Goal: Use online tool/utility: Utilize a website feature to perform a specific function

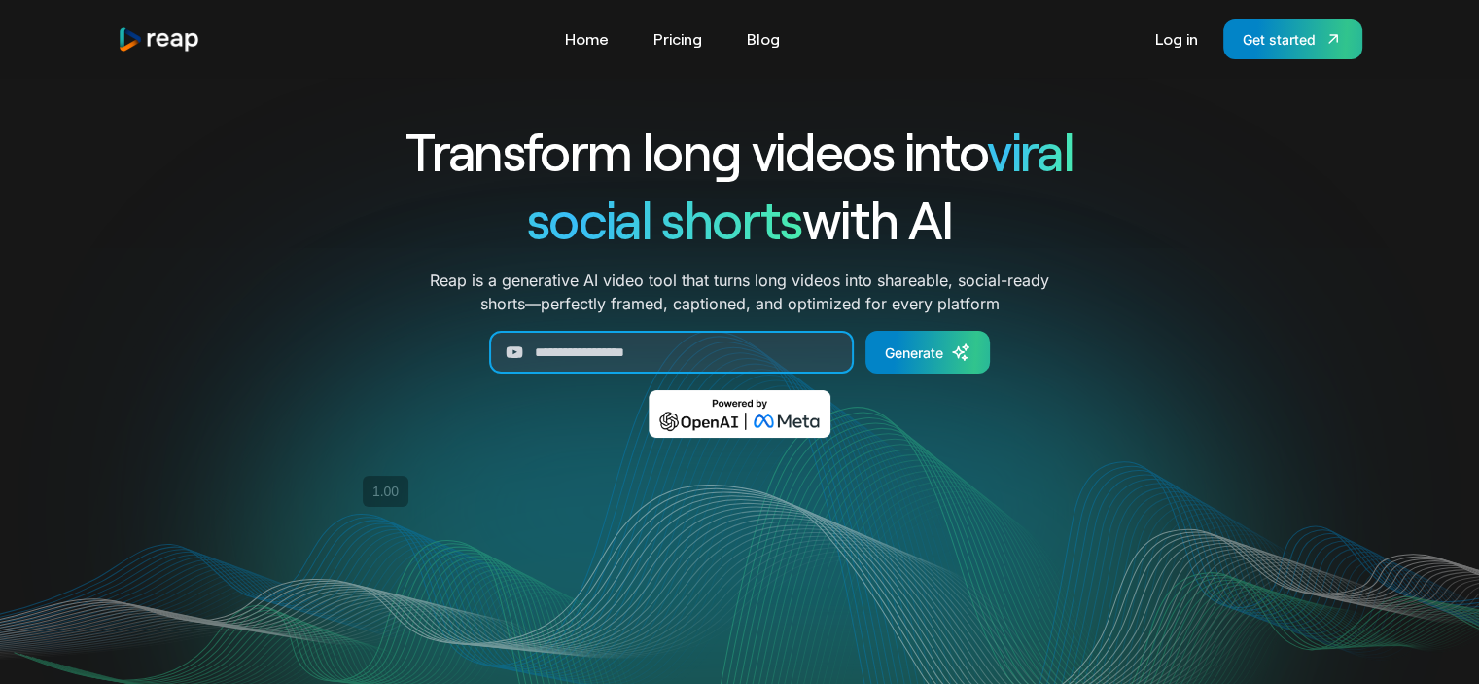
click at [579, 341] on input "Generate Form" at bounding box center [671, 352] width 365 height 43
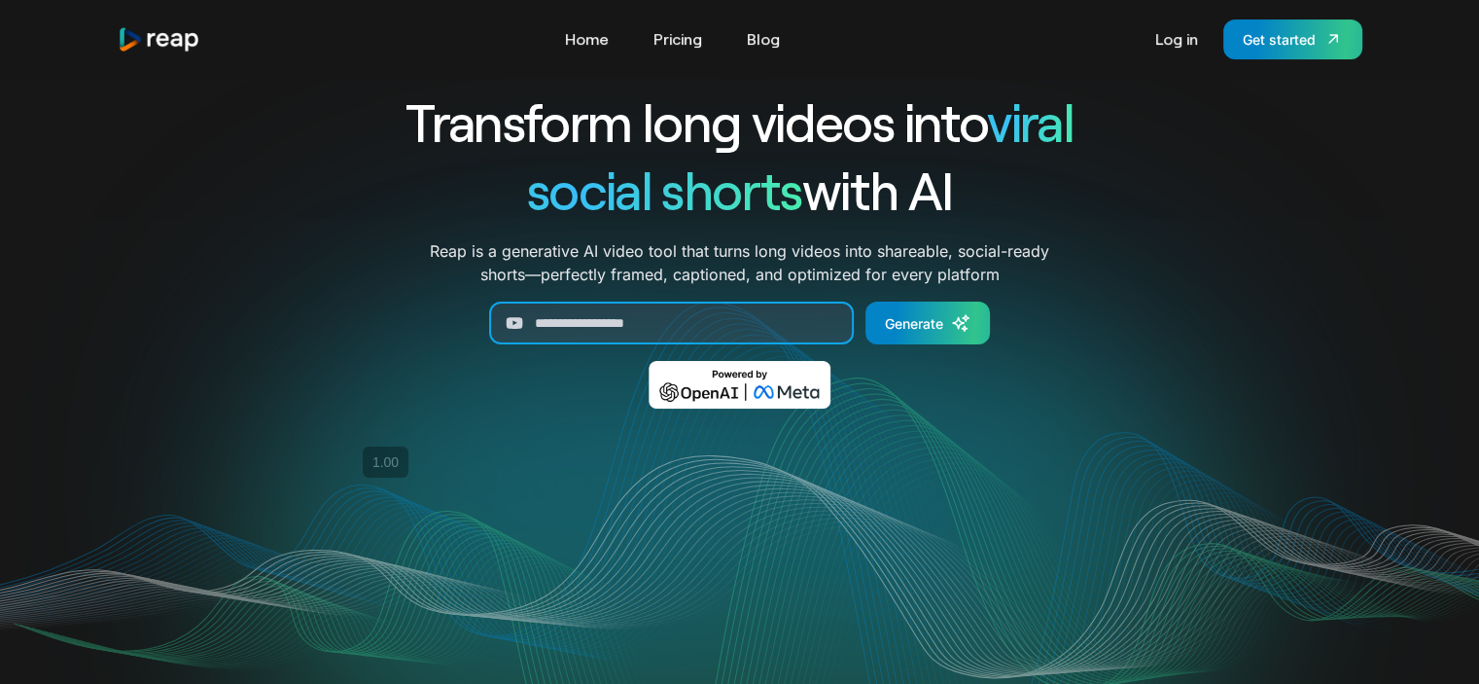
scroll to position [27, 0]
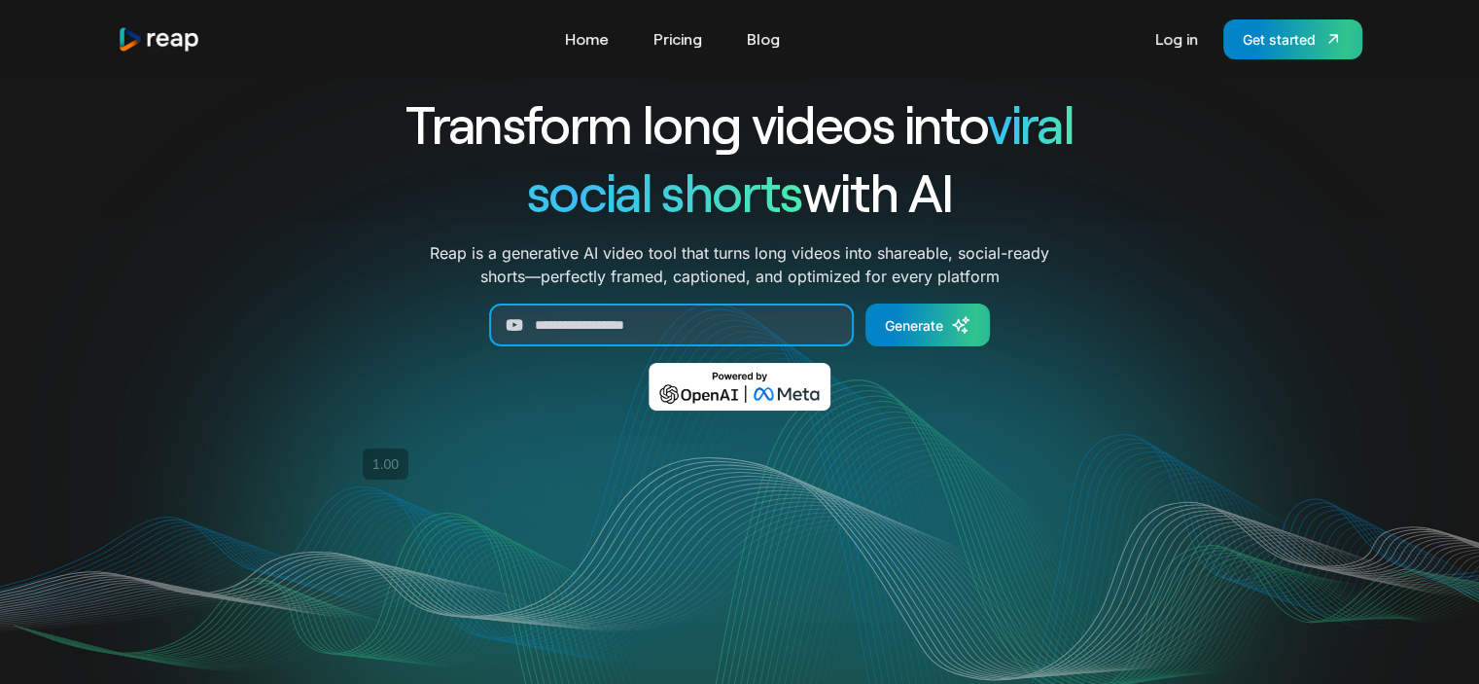
paste input "**********"
type input "**********"
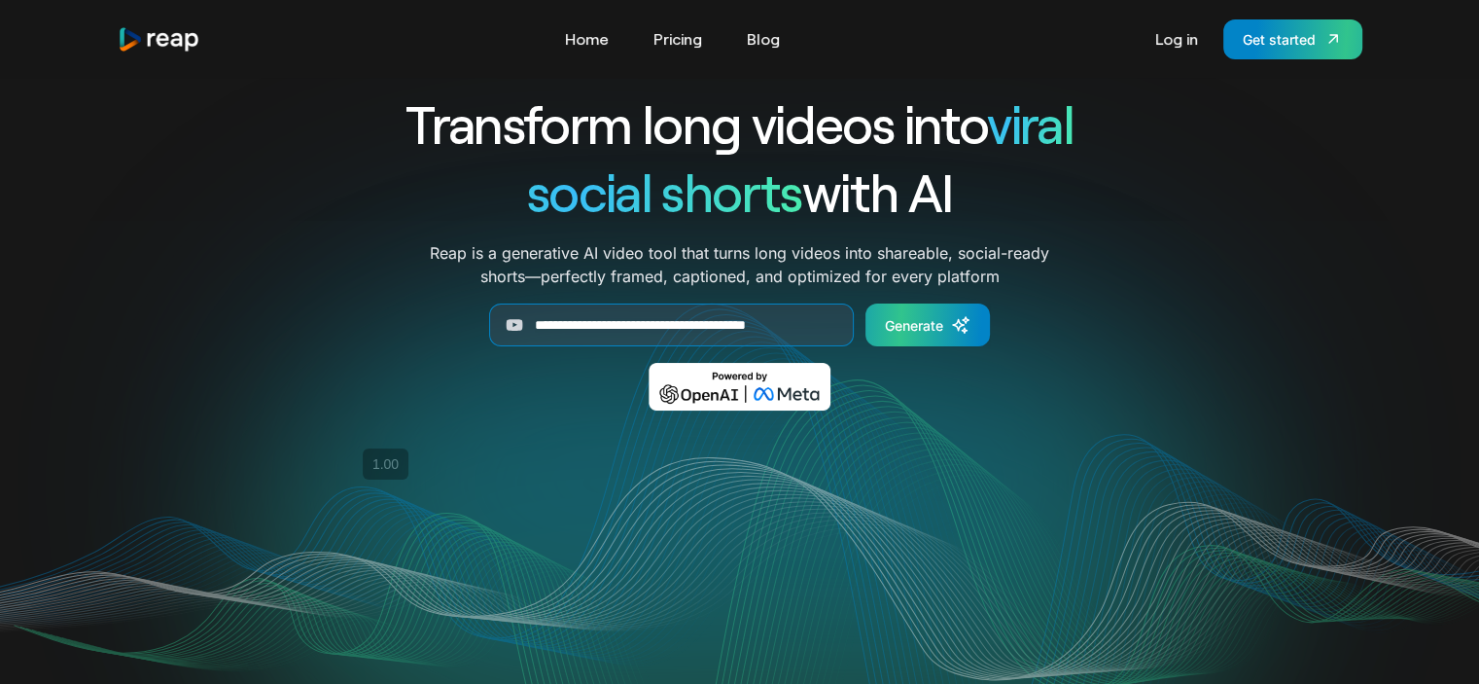
scroll to position [0, 0]
click at [910, 337] on link "Generate" at bounding box center [928, 324] width 124 height 43
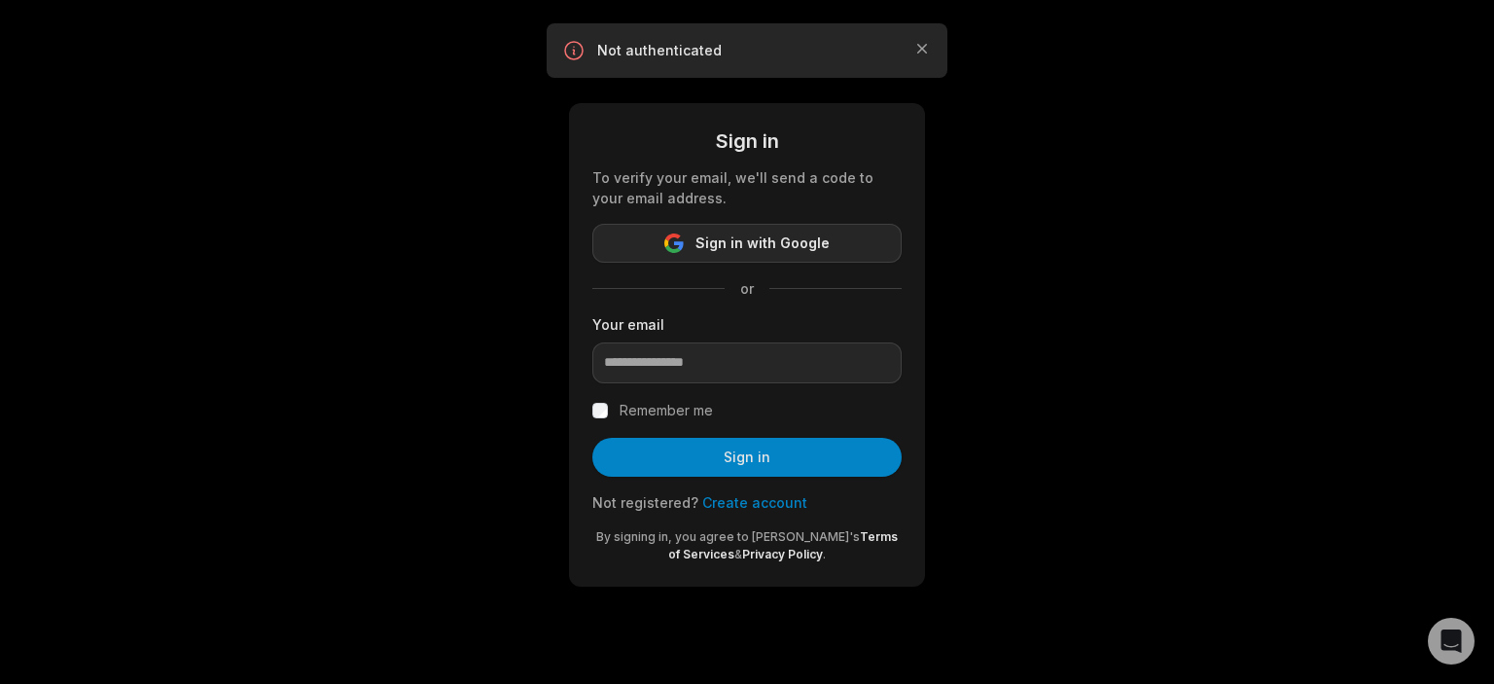
click at [779, 240] on span "Sign in with Google" at bounding box center [762, 242] width 134 height 23
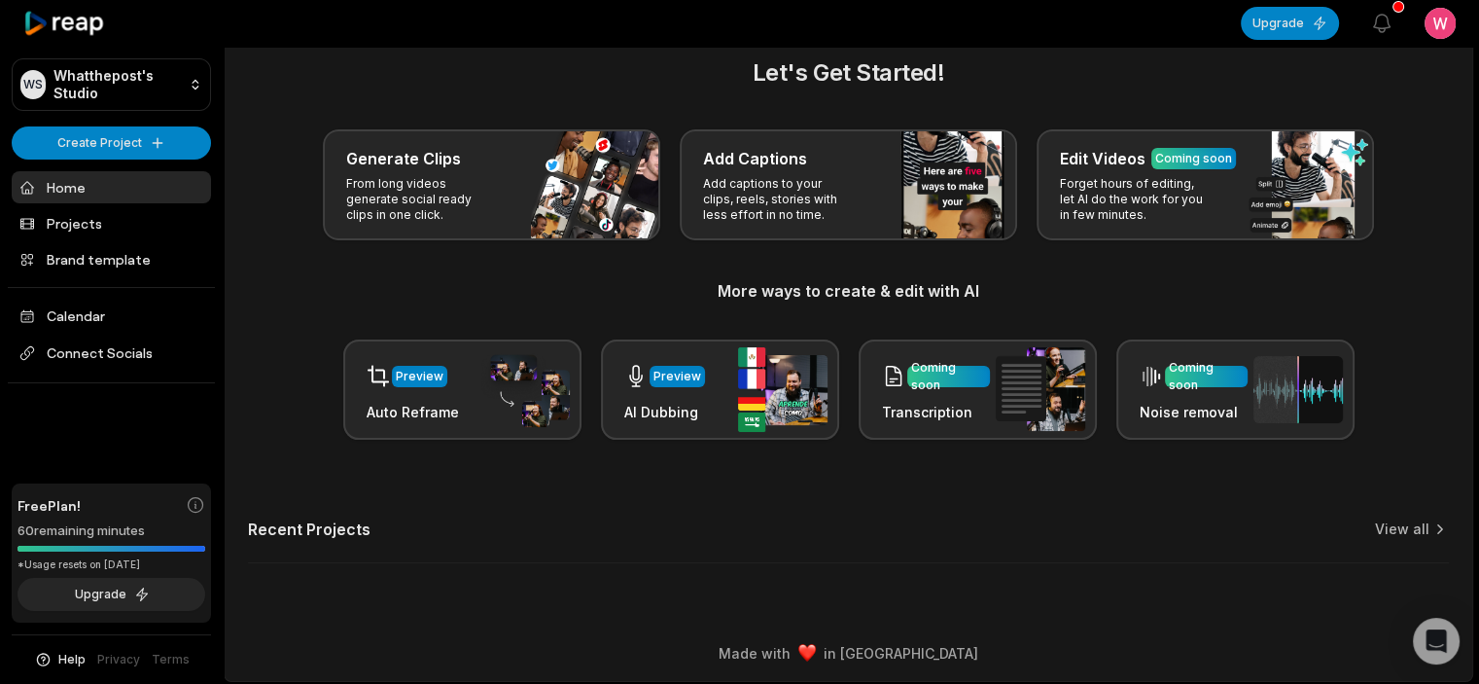
scroll to position [31, 0]
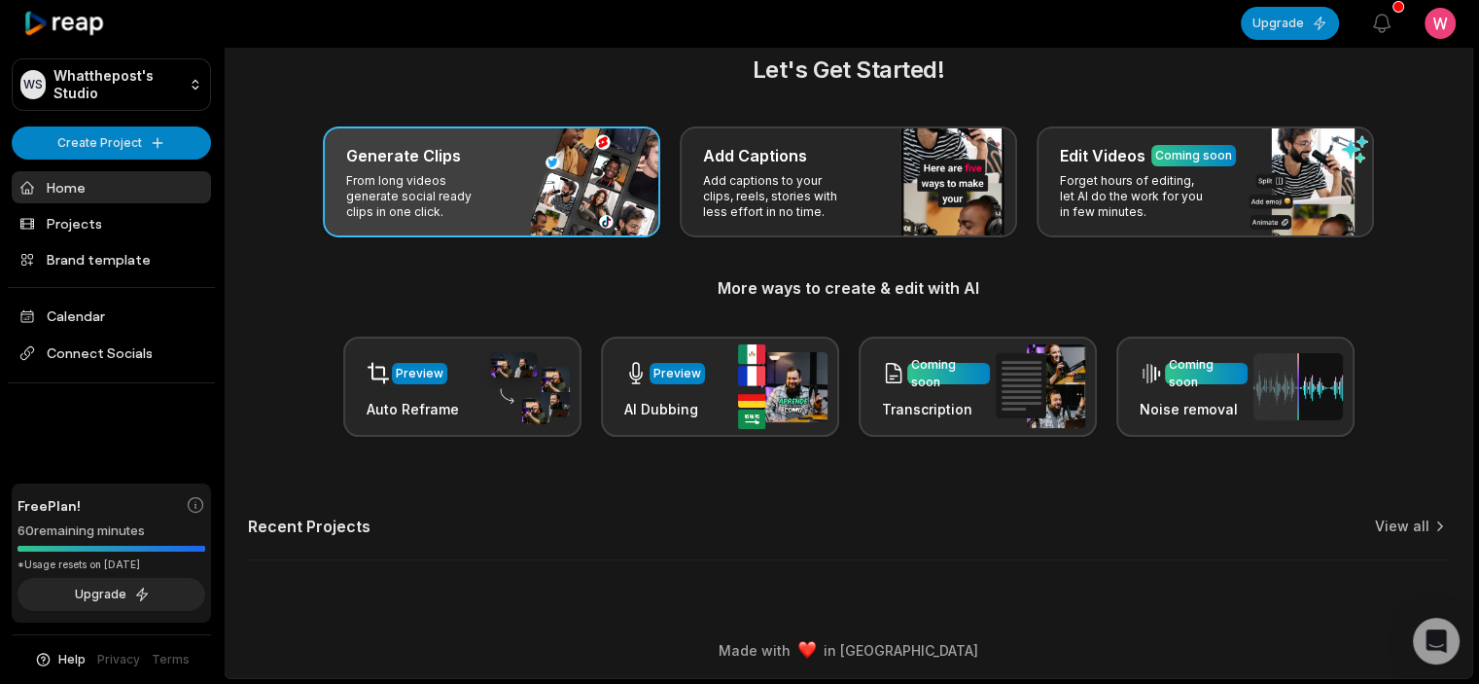
click at [478, 222] on div "Generate Clips From long videos generate social ready clips in one click." at bounding box center [491, 181] width 337 height 111
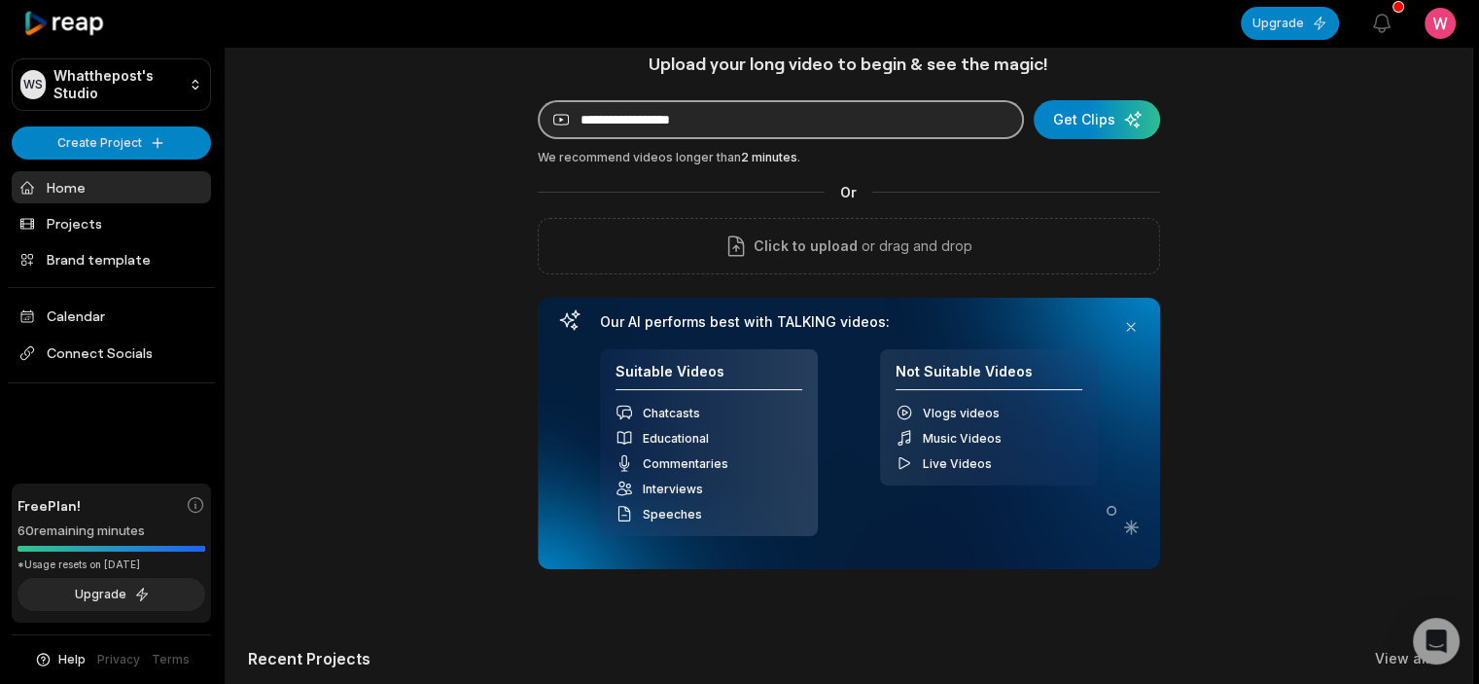
click at [703, 110] on input at bounding box center [781, 119] width 486 height 39
paste input "**********"
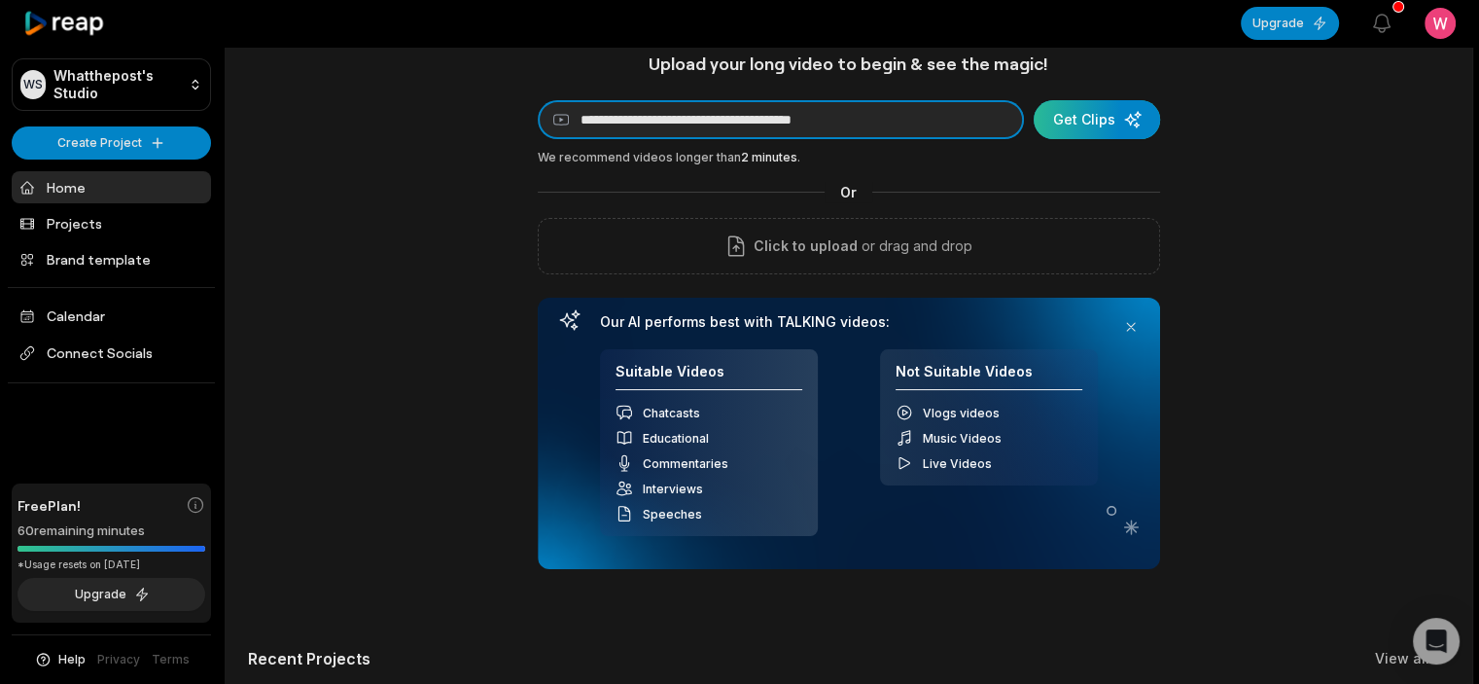
type input "**********"
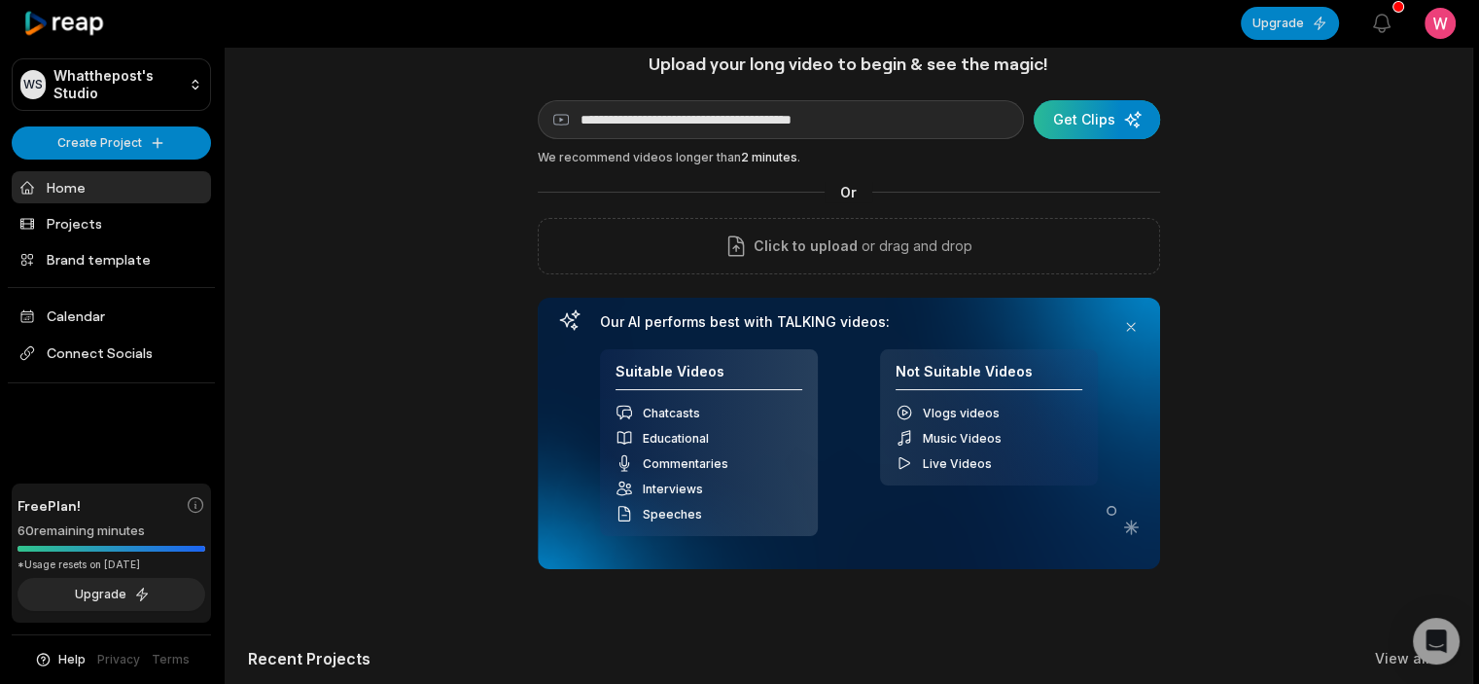
click at [1107, 121] on div "submit" at bounding box center [1097, 119] width 126 height 39
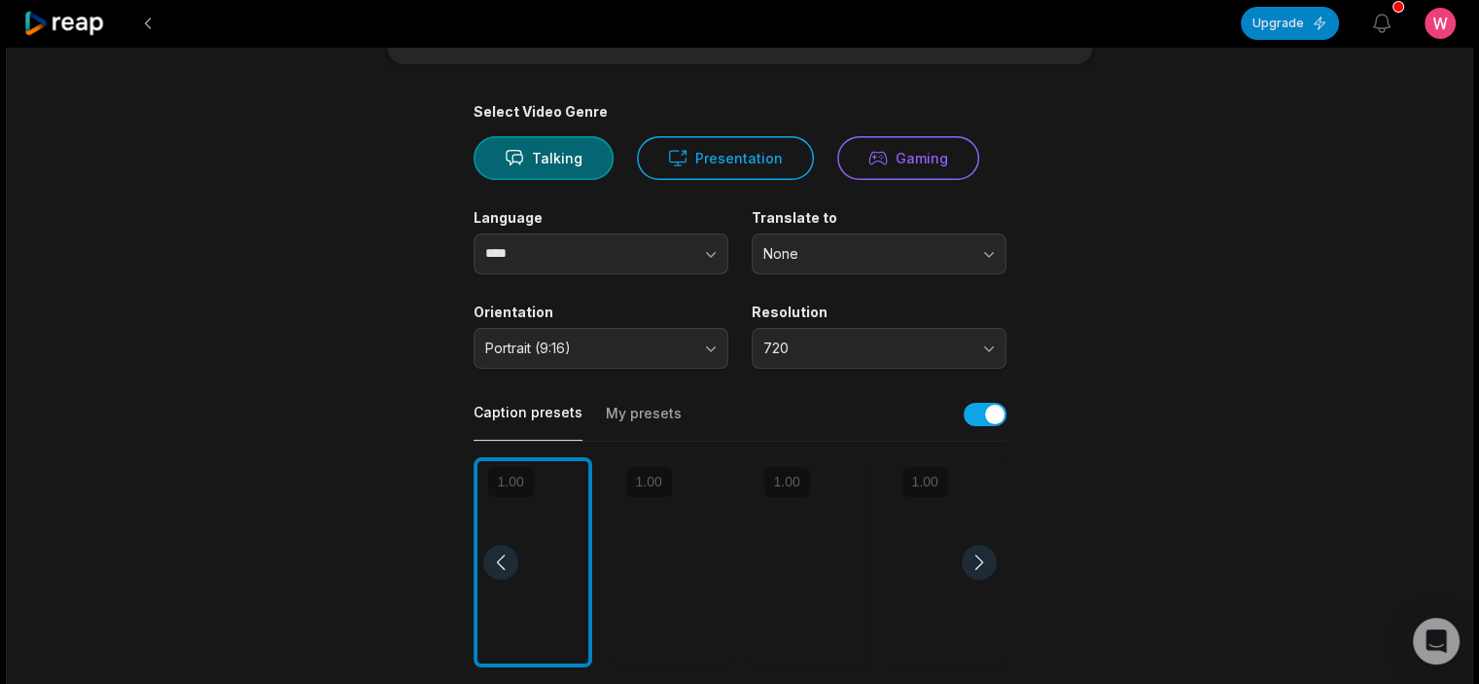
scroll to position [121, 0]
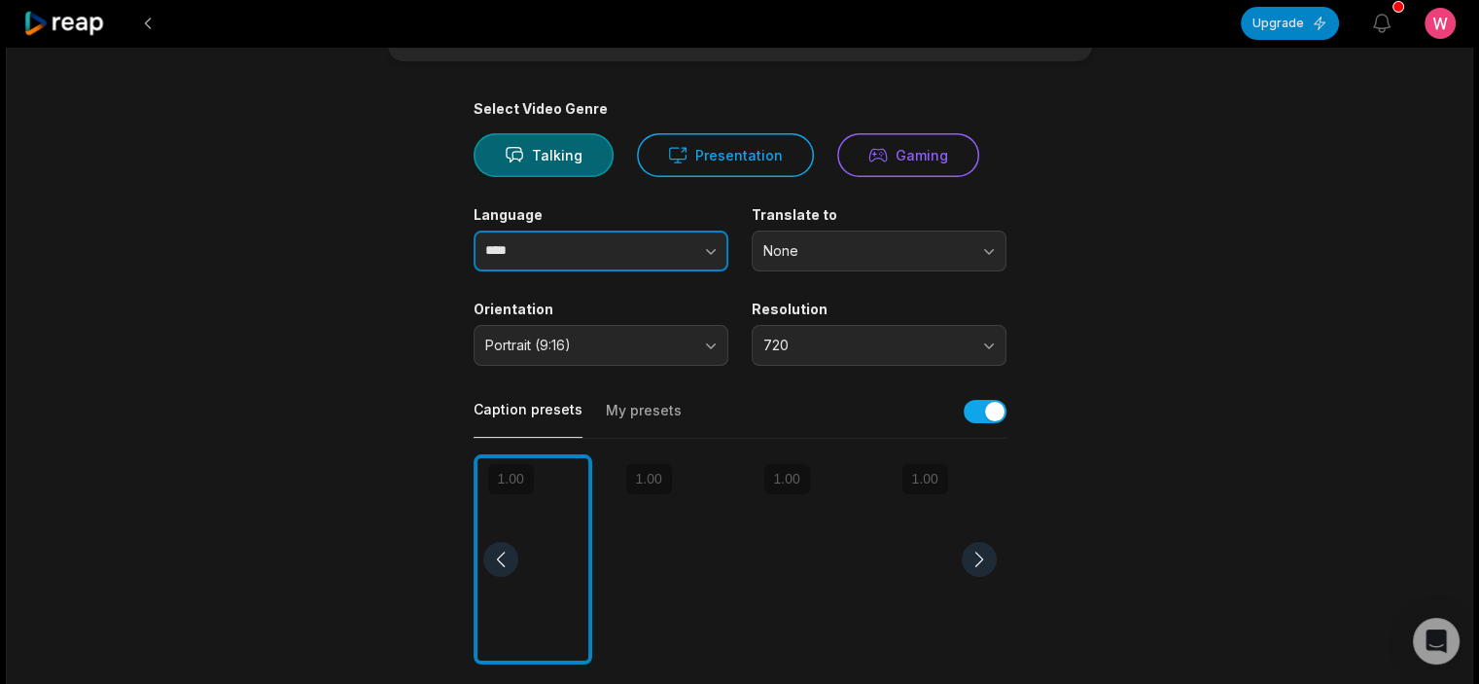
click at [689, 253] on button "button" at bounding box center [672, 250] width 111 height 41
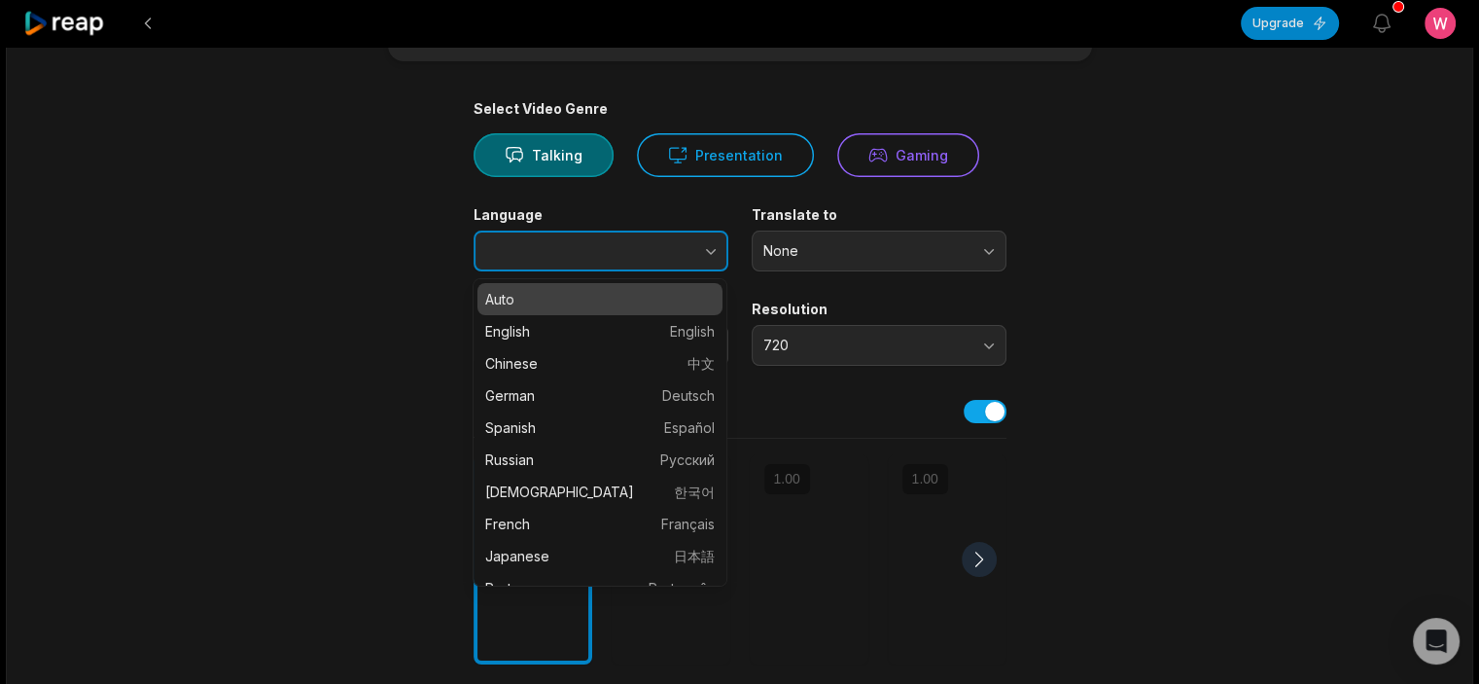
type input "****"
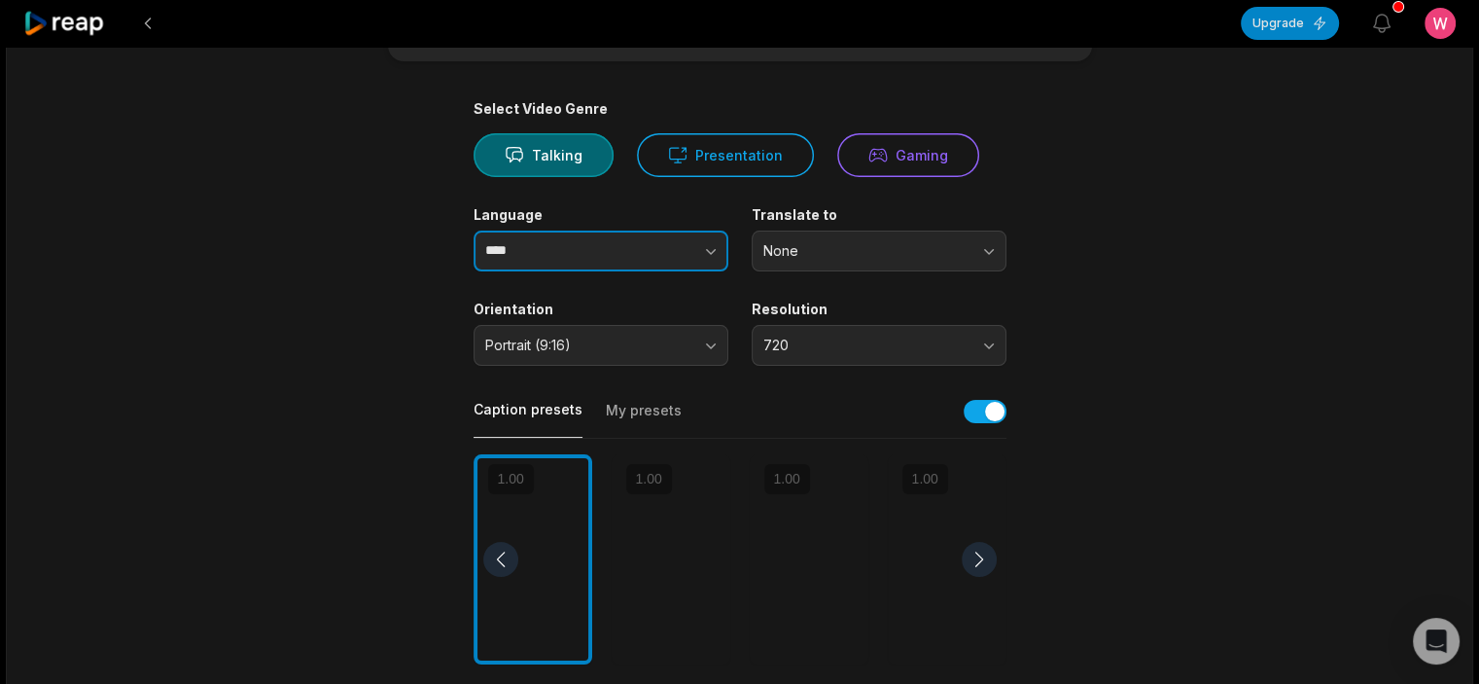
click at [674, 253] on button "button" at bounding box center [672, 250] width 111 height 41
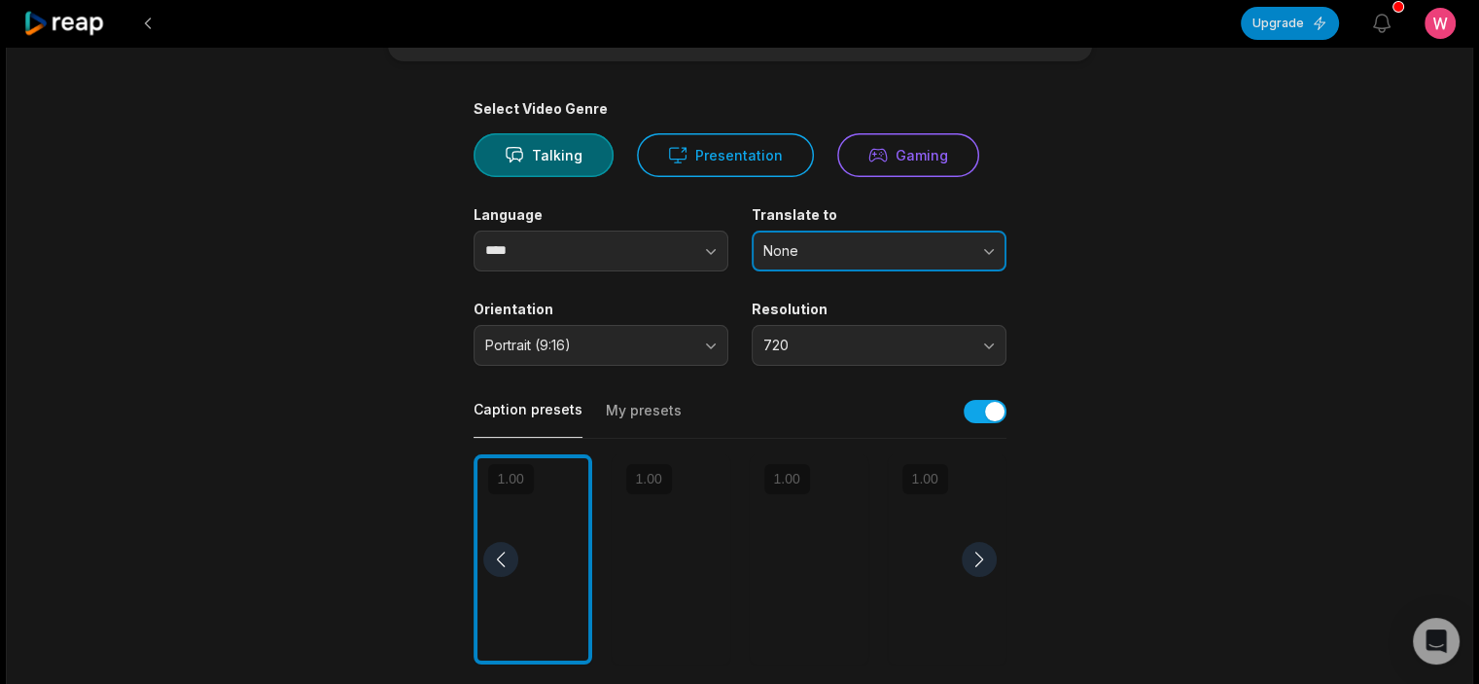
click at [790, 246] on span "None" at bounding box center [865, 251] width 204 height 18
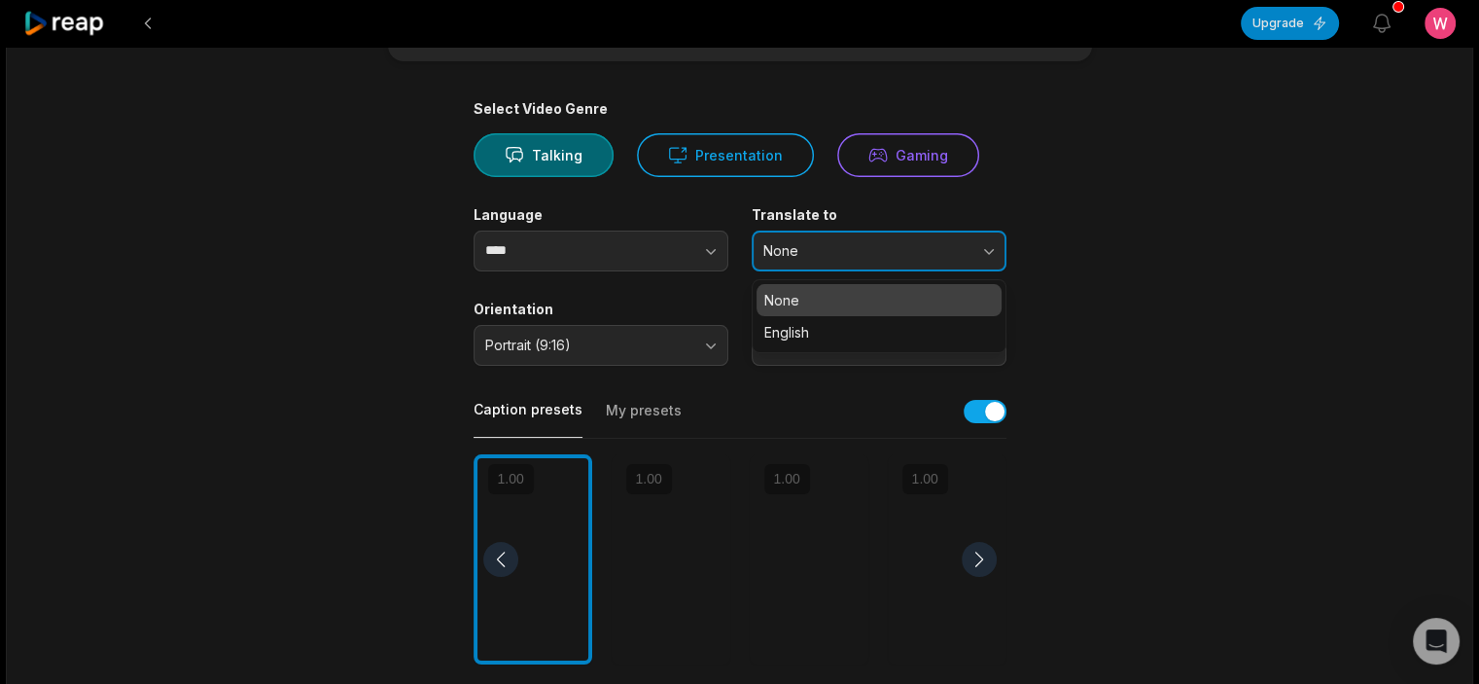
click at [790, 246] on span "None" at bounding box center [865, 251] width 204 height 18
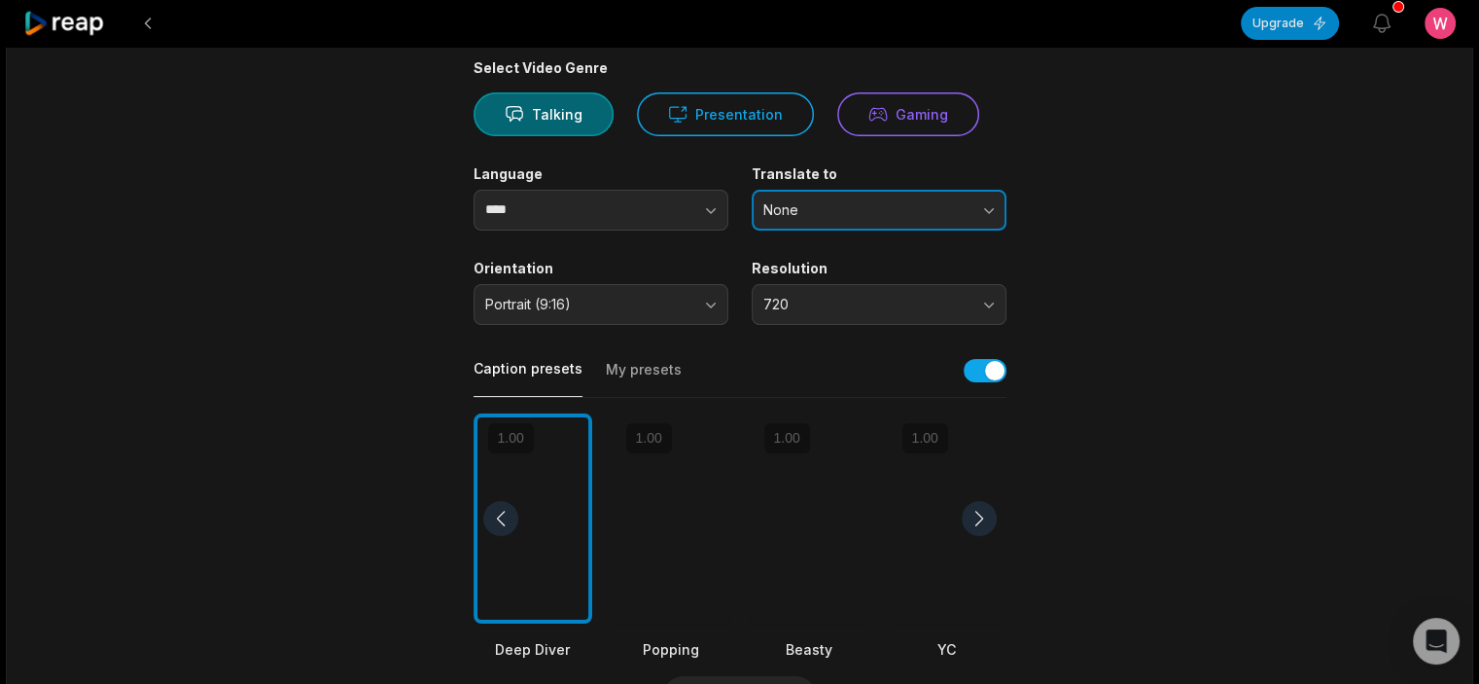
scroll to position [173, 0]
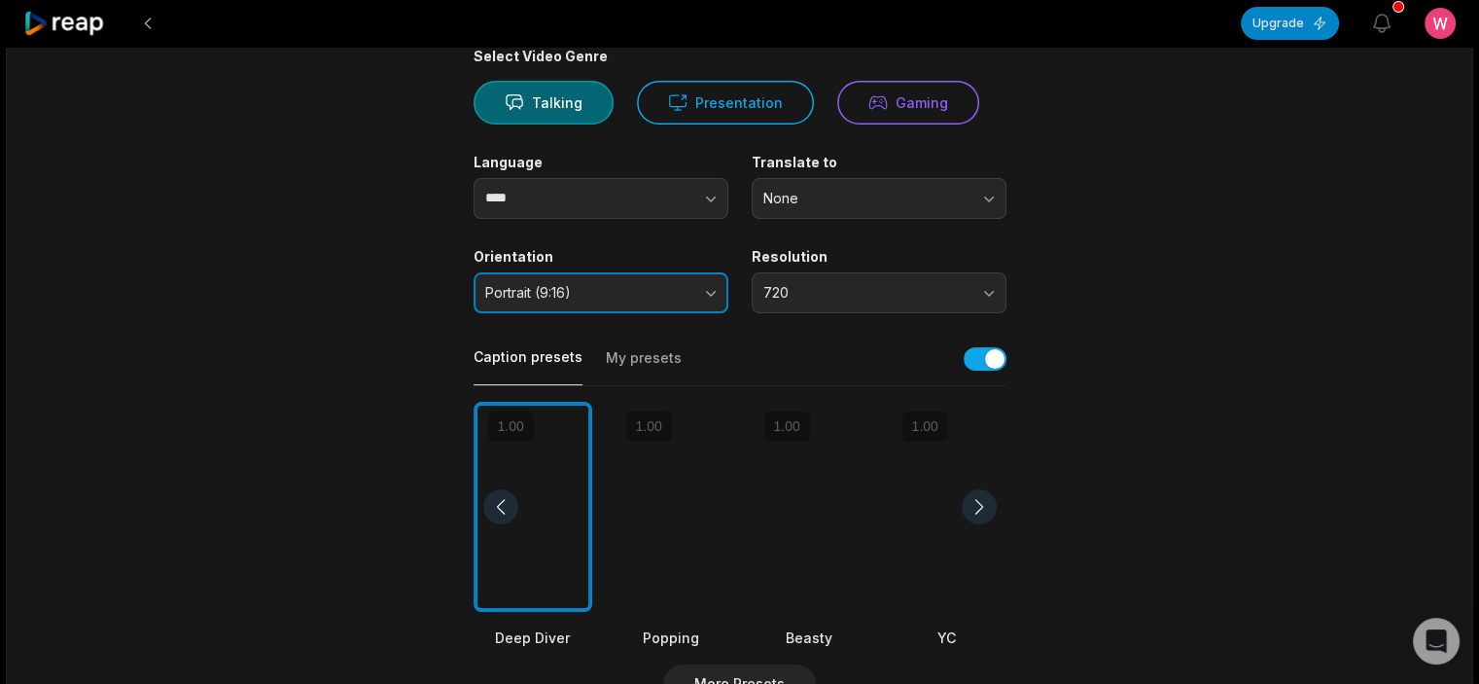
click at [674, 299] on span "Portrait (9:16)" at bounding box center [587, 293] width 204 height 18
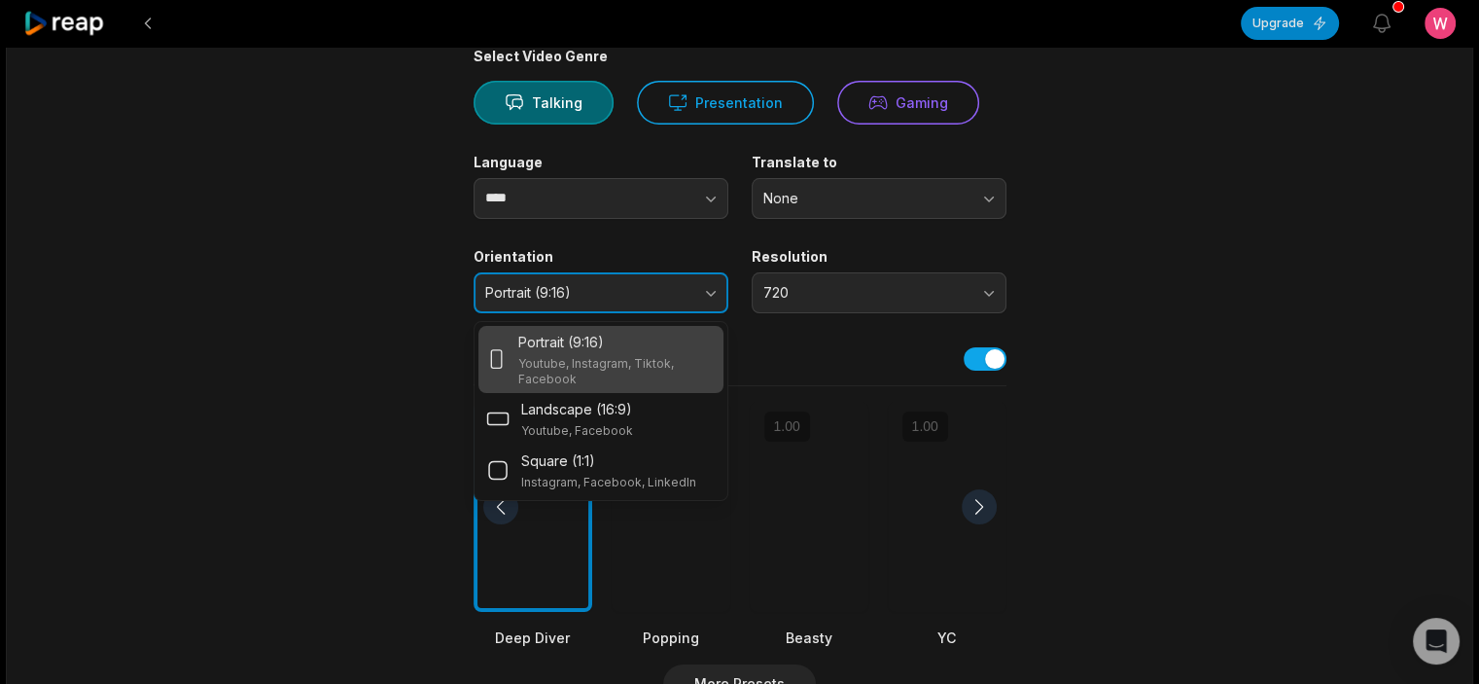
click at [674, 299] on span "Portrait (9:16)" at bounding box center [587, 293] width 204 height 18
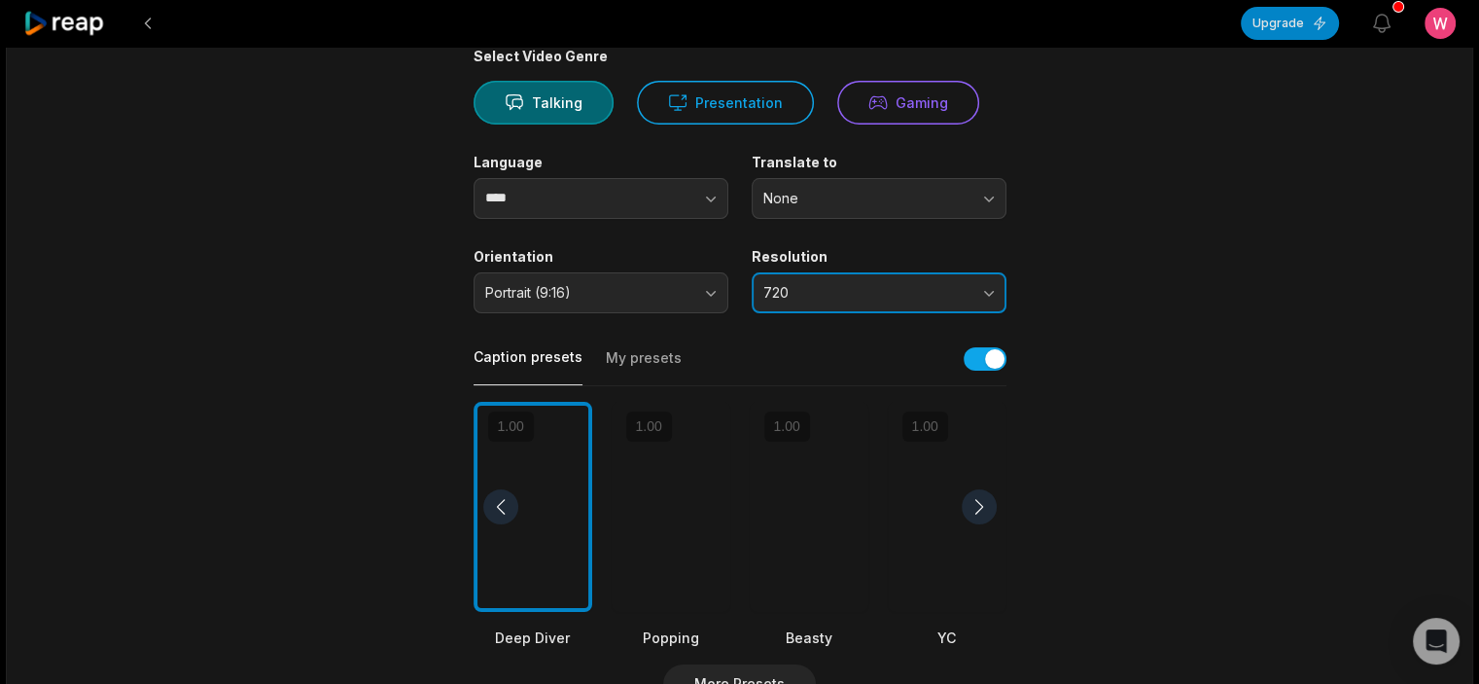
click at [810, 295] on span "720" at bounding box center [865, 293] width 204 height 18
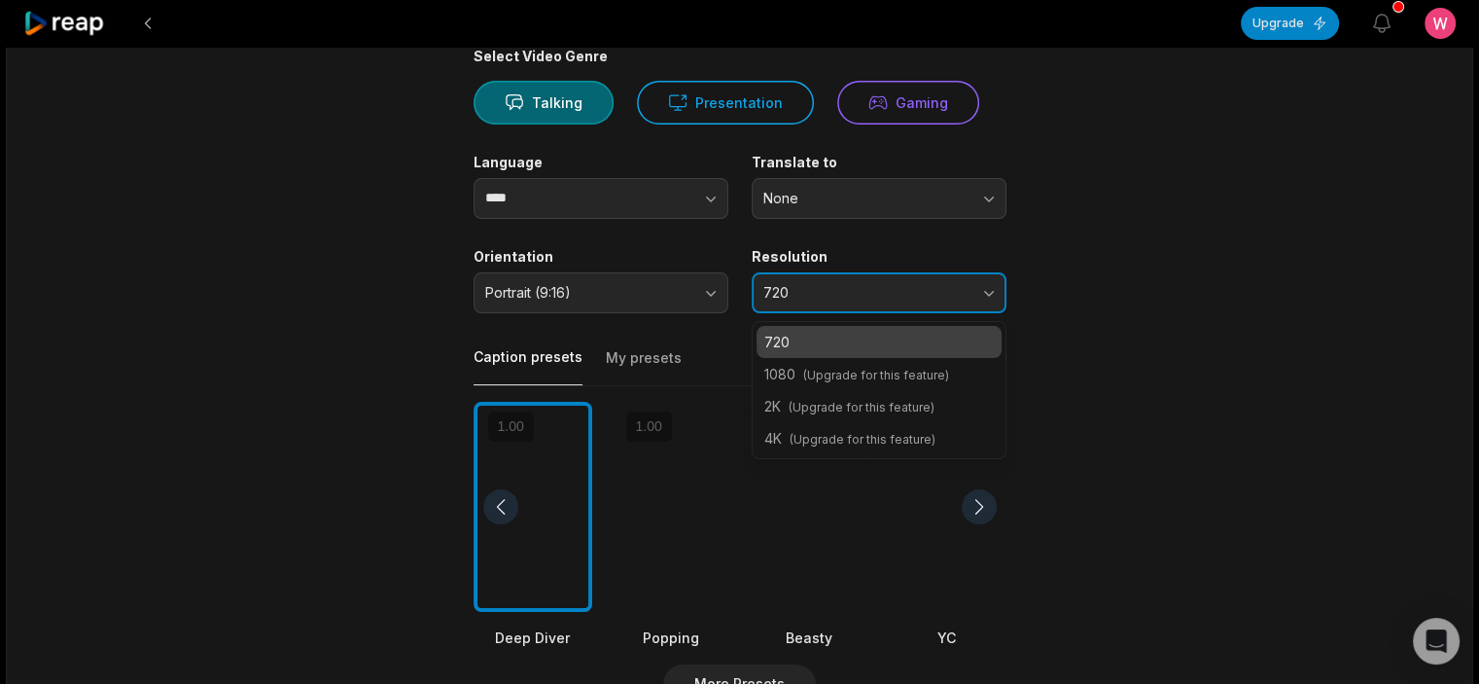
click at [810, 295] on span "720" at bounding box center [865, 293] width 204 height 18
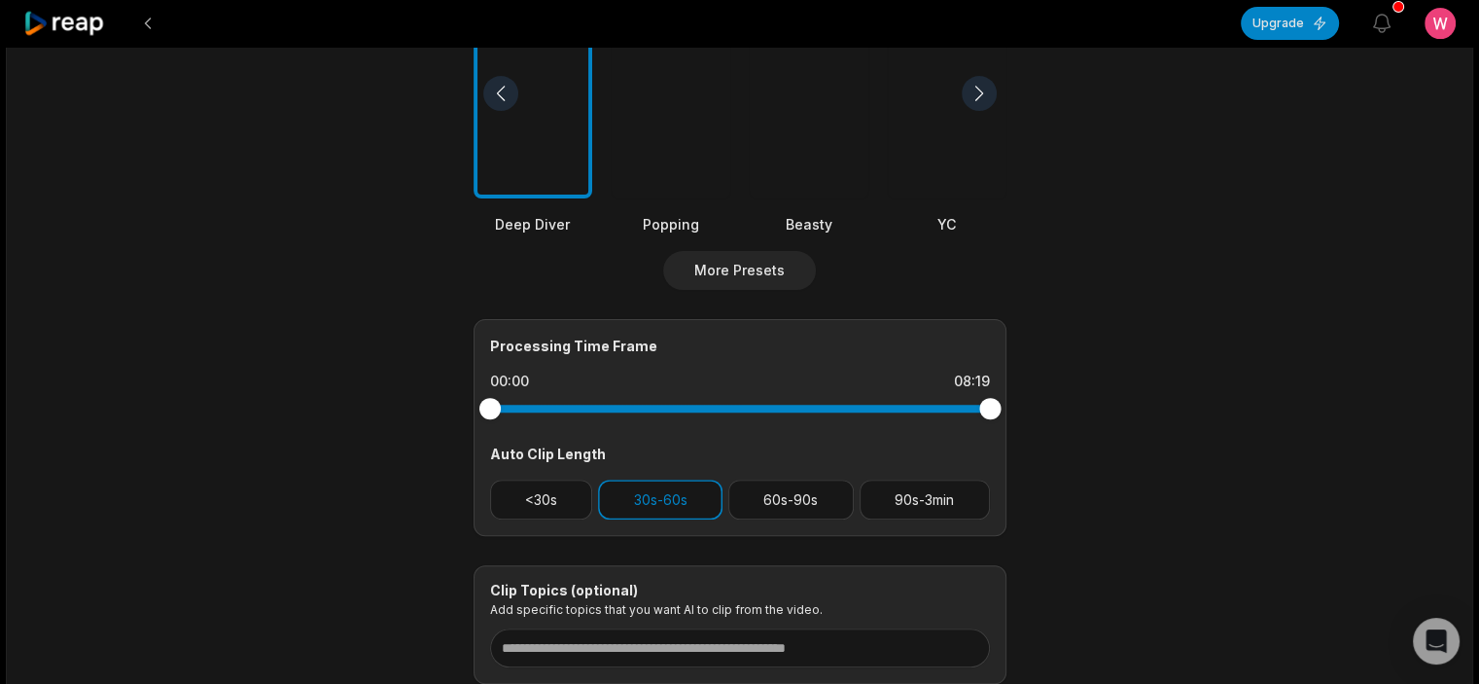
scroll to position [584, 0]
click at [546, 501] on button "<30s" at bounding box center [541, 501] width 103 height 40
click at [684, 487] on button "30s-60s" at bounding box center [660, 501] width 124 height 40
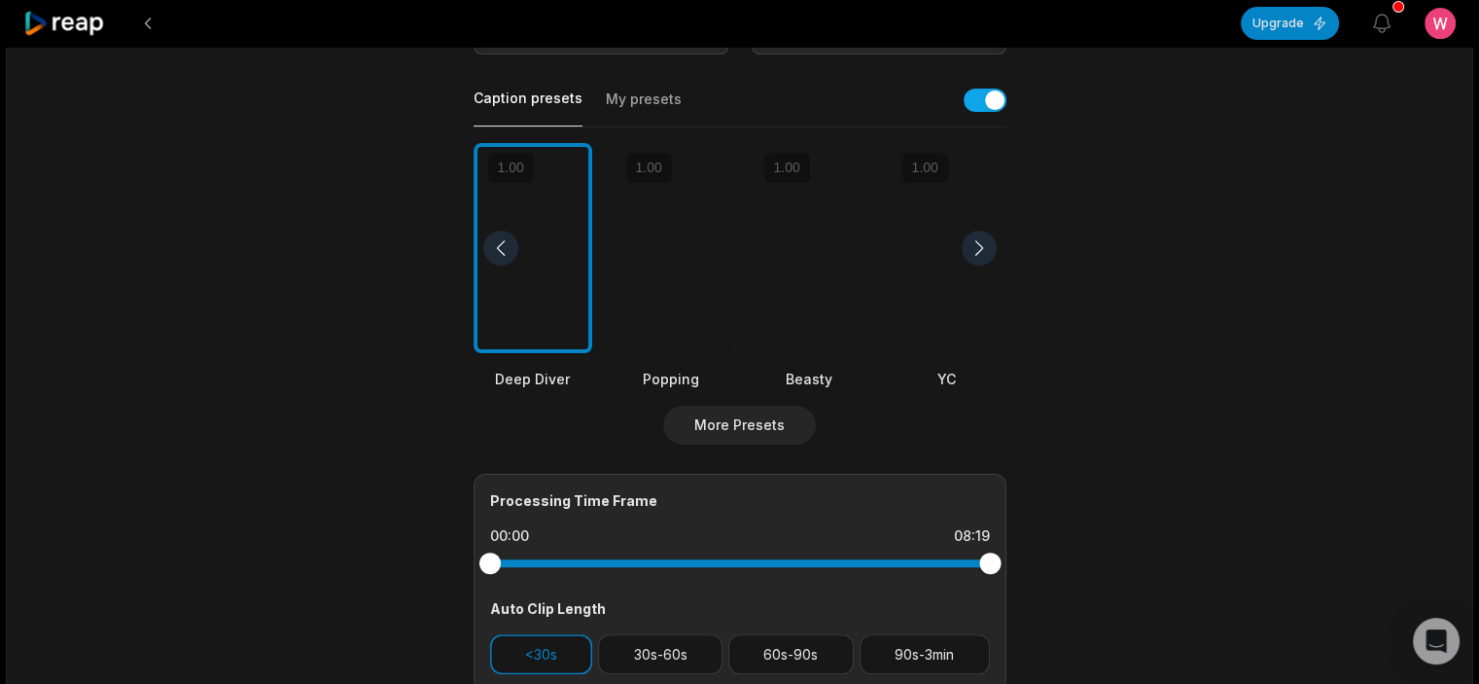
scroll to position [420, 0]
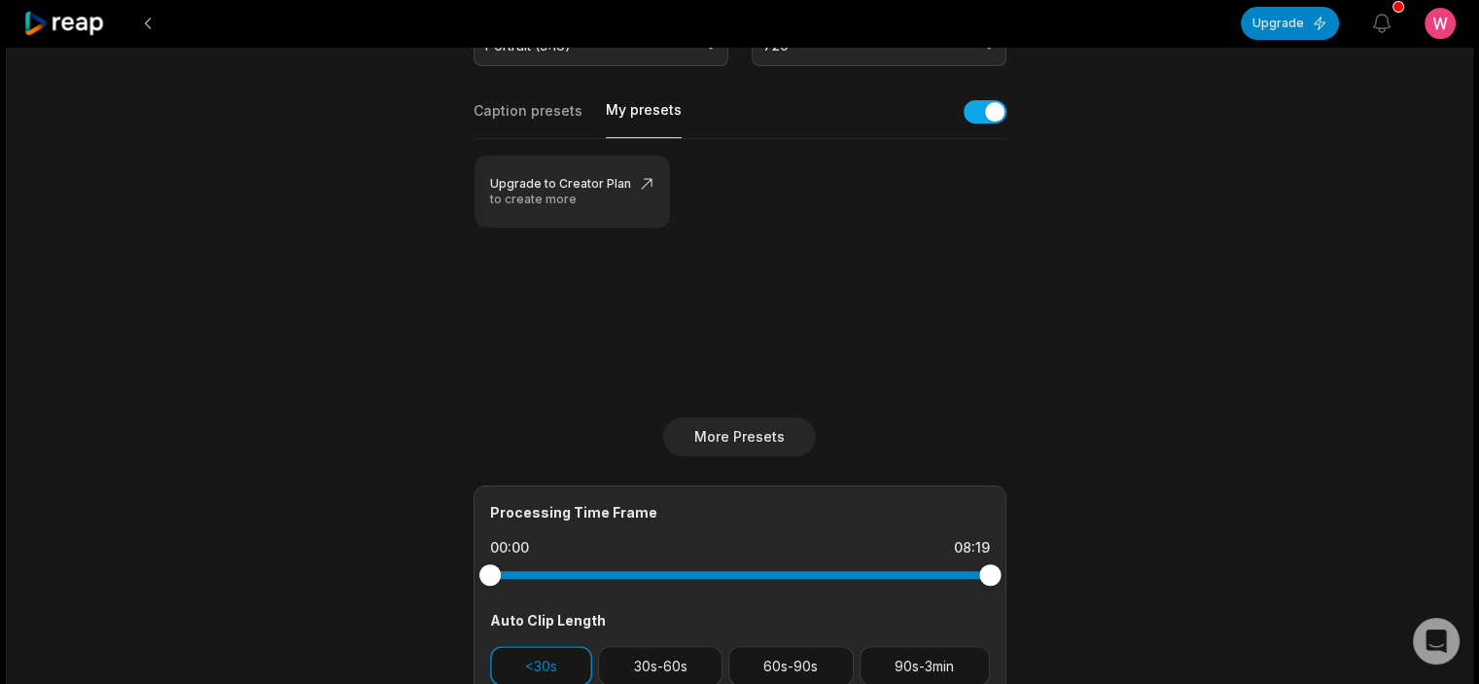
click at [634, 110] on button "My presets" at bounding box center [644, 119] width 76 height 38
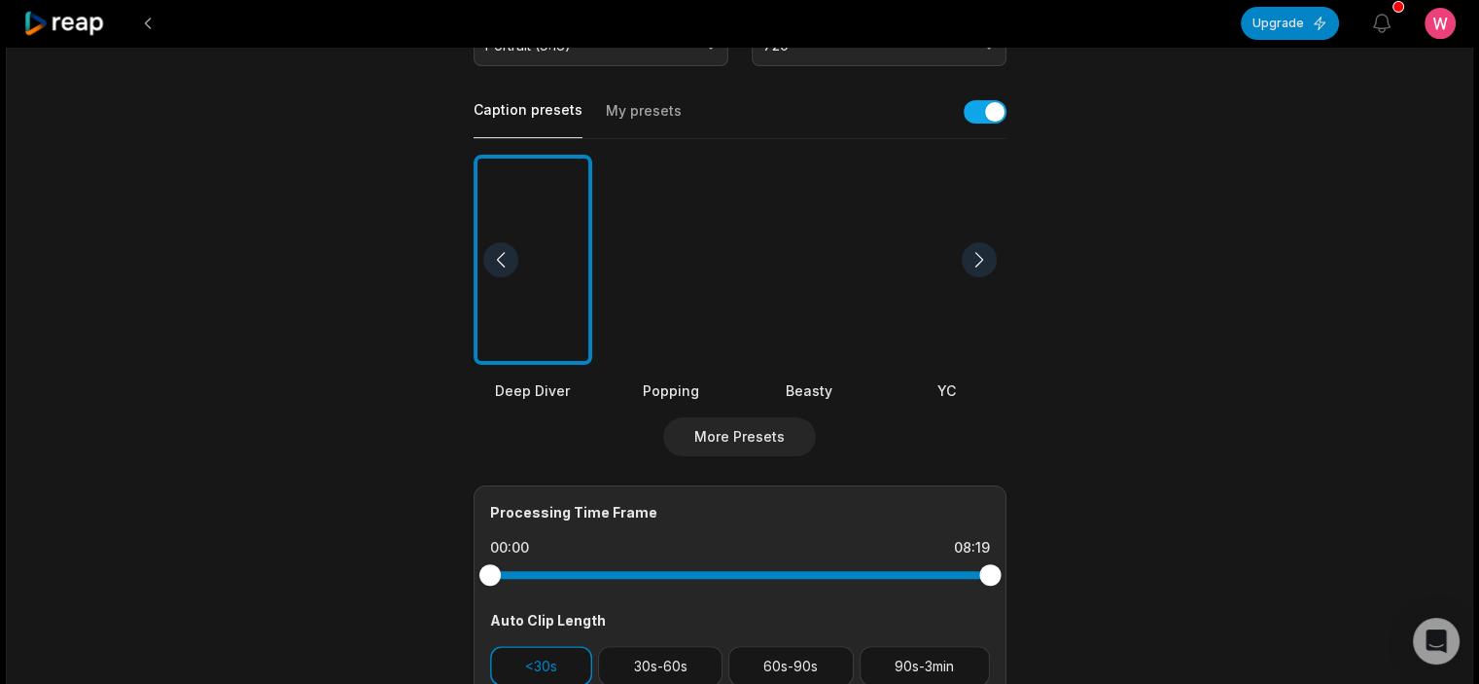
click at [547, 123] on button "Caption presets" at bounding box center [528, 119] width 109 height 38
click at [987, 259] on div at bounding box center [979, 259] width 35 height 35
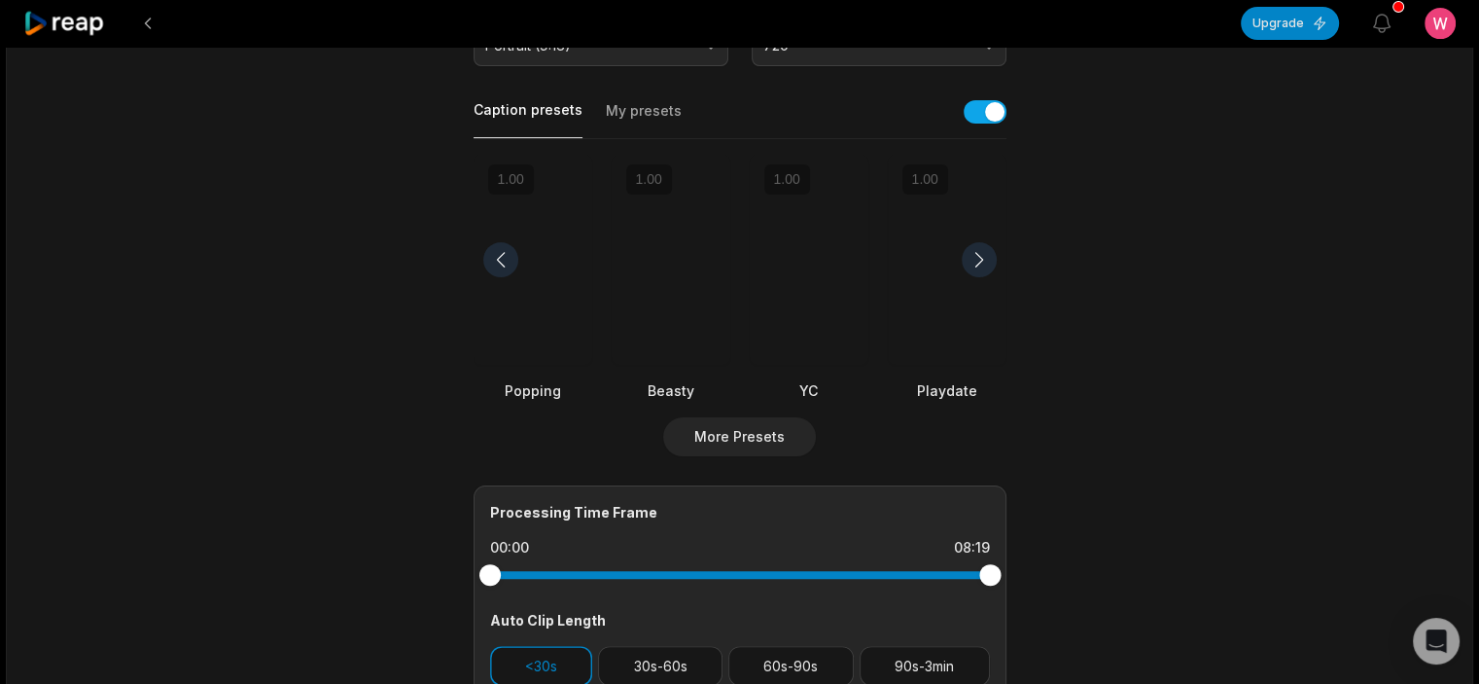
click at [492, 249] on div at bounding box center [500, 259] width 35 height 35
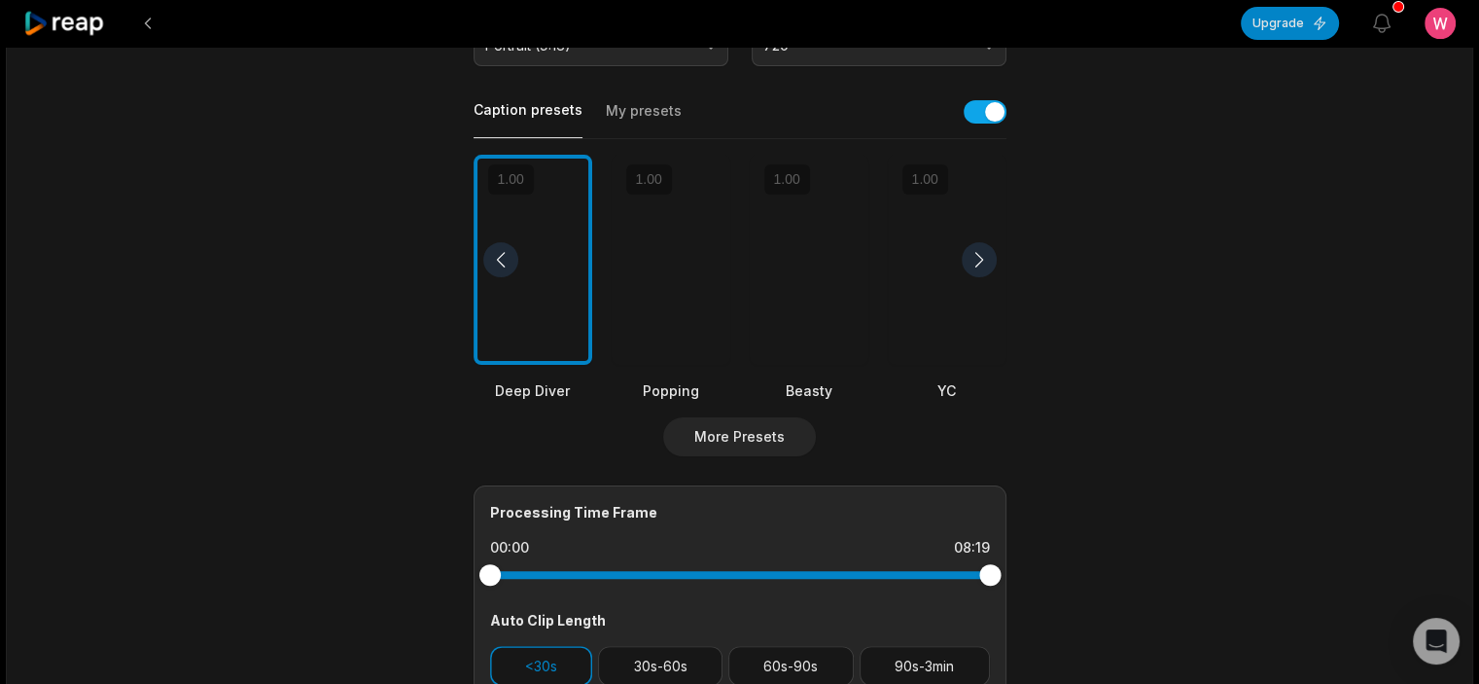
click at [672, 271] on div at bounding box center [671, 260] width 119 height 211
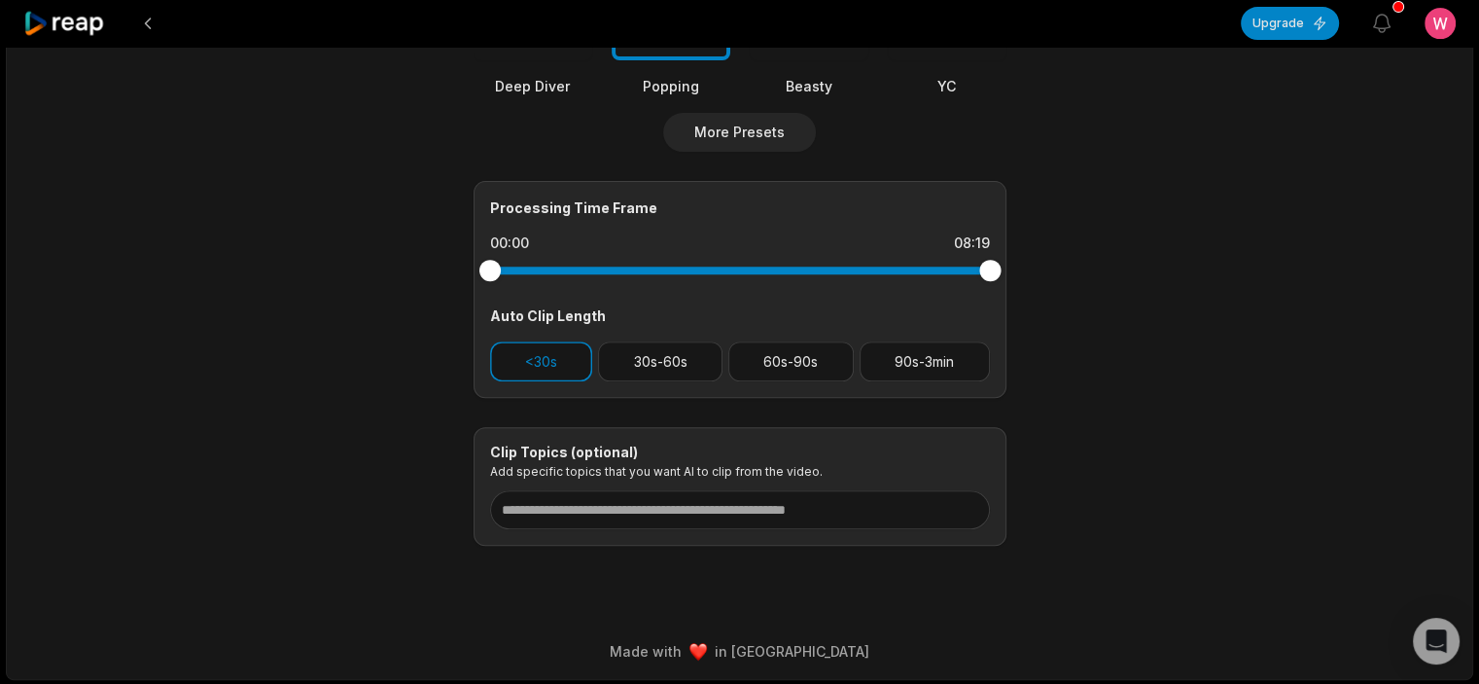
scroll to position [724, 0]
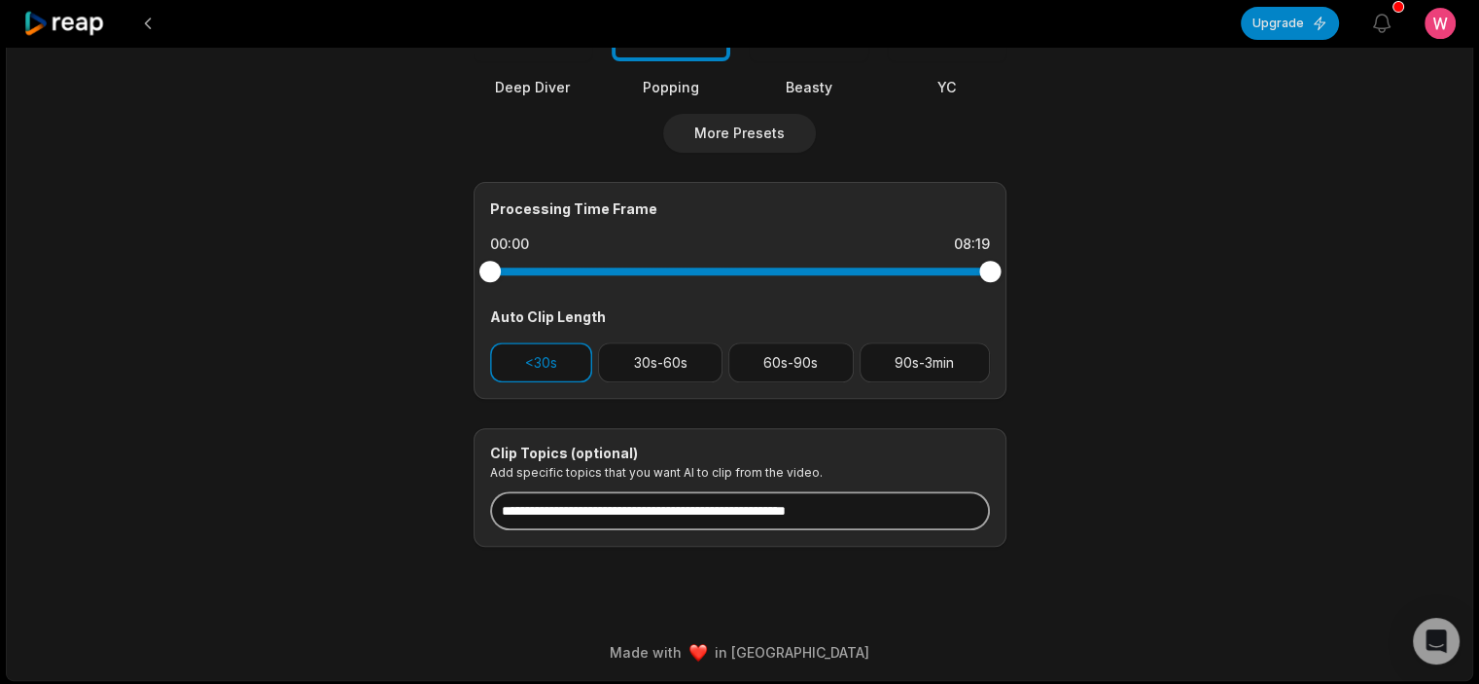
click at [827, 508] on input at bounding box center [740, 510] width 500 height 39
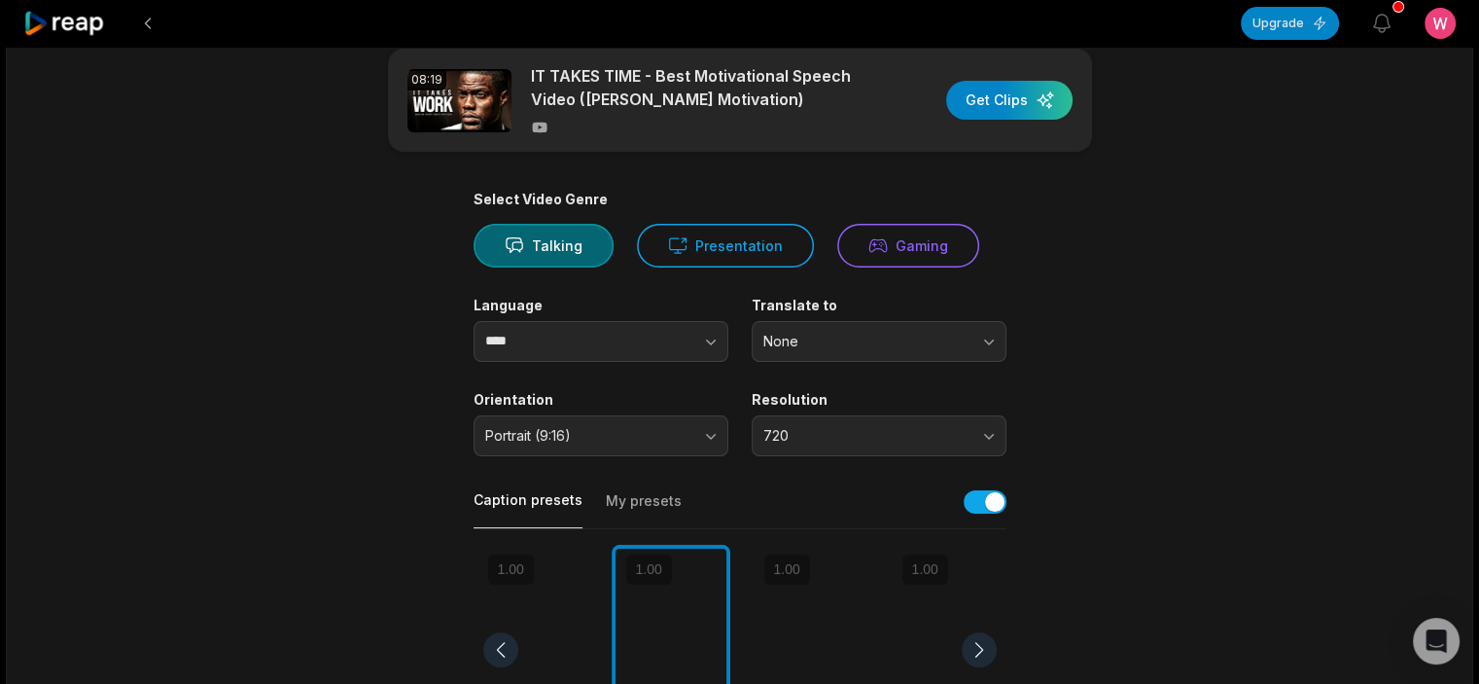
scroll to position [0, 0]
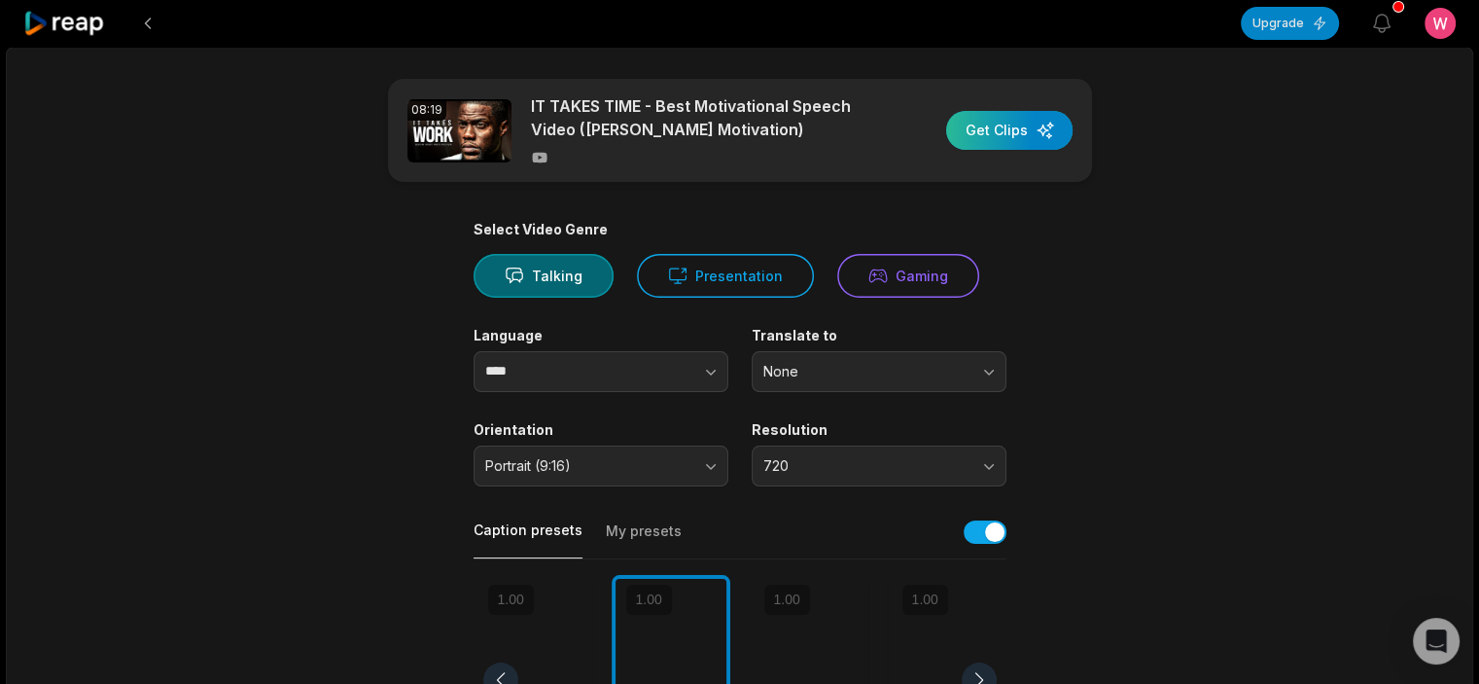
click at [1014, 124] on div "button" at bounding box center [1009, 130] width 126 height 39
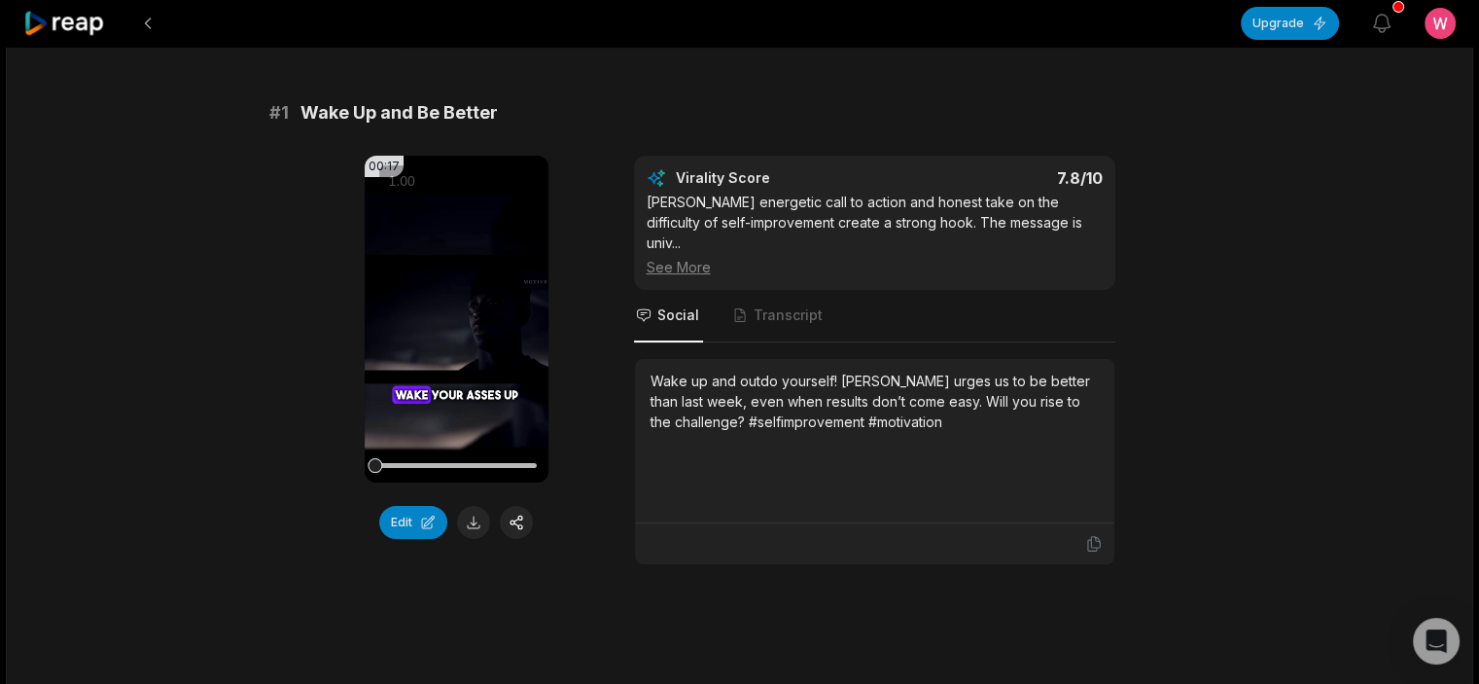
scroll to position [144, 0]
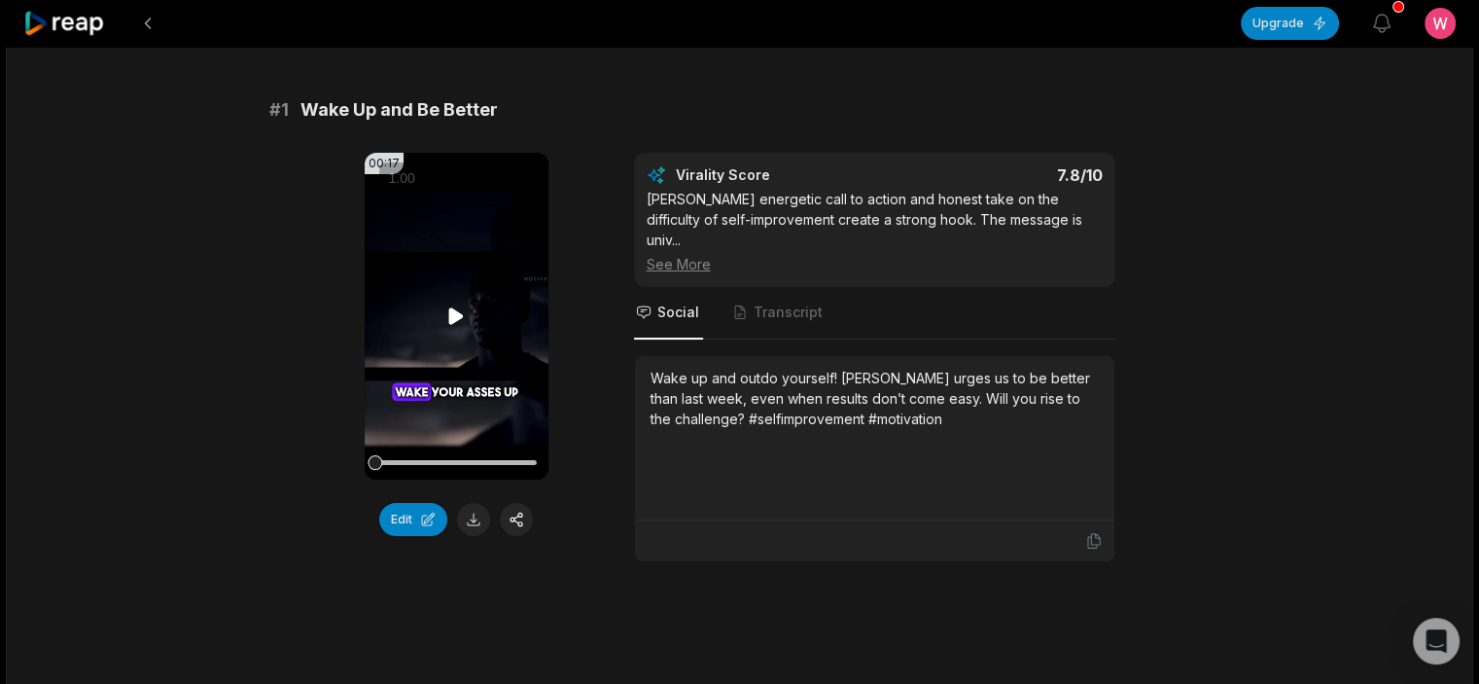
click at [472, 299] on video "Your browser does not support mp4 format." at bounding box center [457, 316] width 184 height 327
click at [453, 316] on icon at bounding box center [457, 315] width 8 height 13
click at [451, 316] on icon at bounding box center [456, 315] width 15 height 17
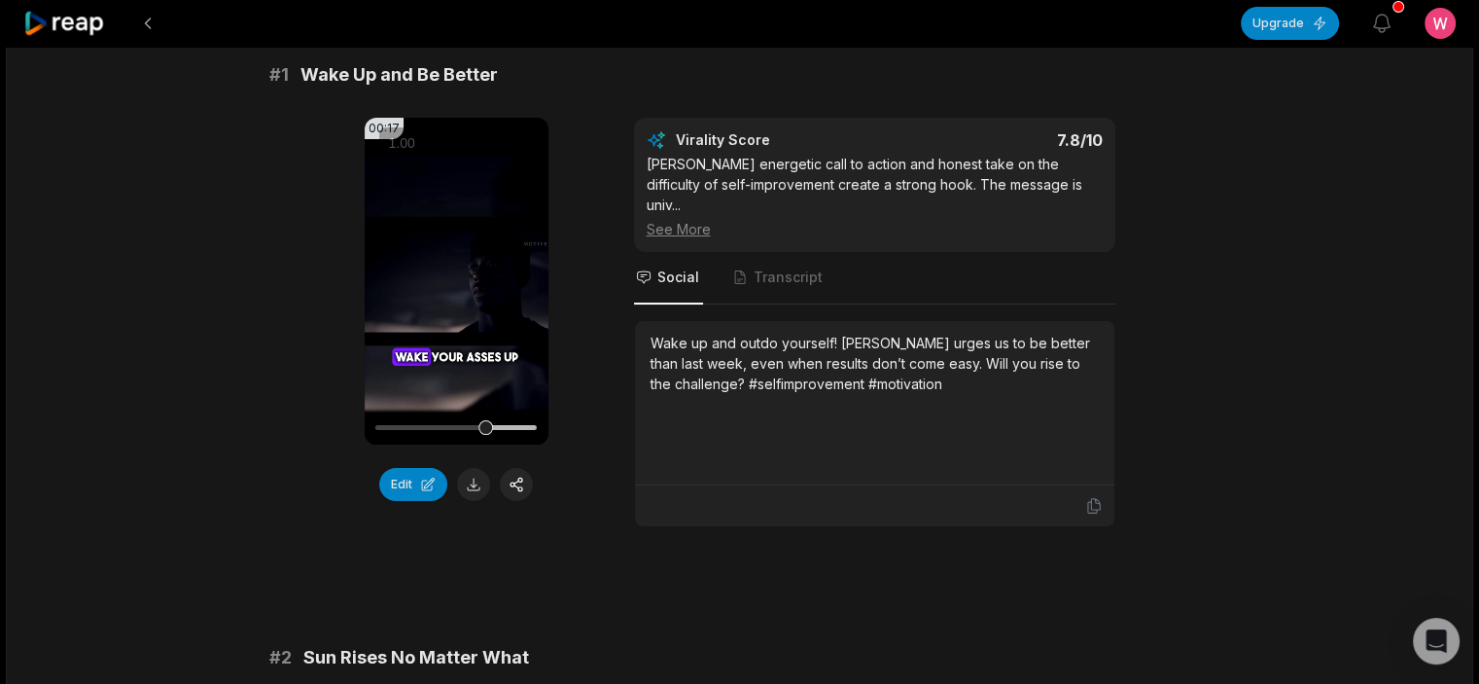
scroll to position [176, 0]
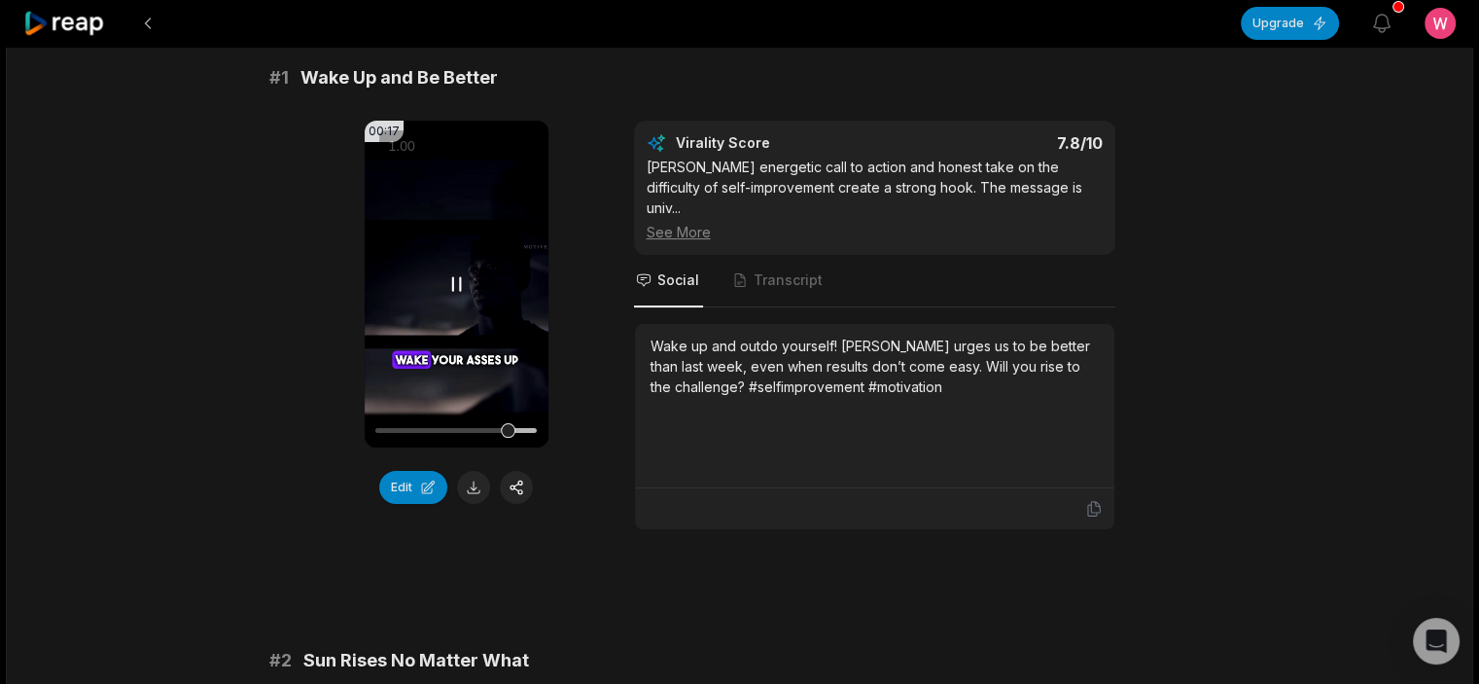
click at [442, 275] on video "Your browser does not support mp4 format." at bounding box center [457, 284] width 184 height 327
click at [1375, 20] on icon "button" at bounding box center [1382, 24] width 17 height 18
click at [962, 92] on div "# 1 Wake Up and Be Better 00:17 Your browser does not support mp4 format. Edit …" at bounding box center [739, 297] width 941 height 466
click at [84, 34] on icon at bounding box center [64, 24] width 83 height 26
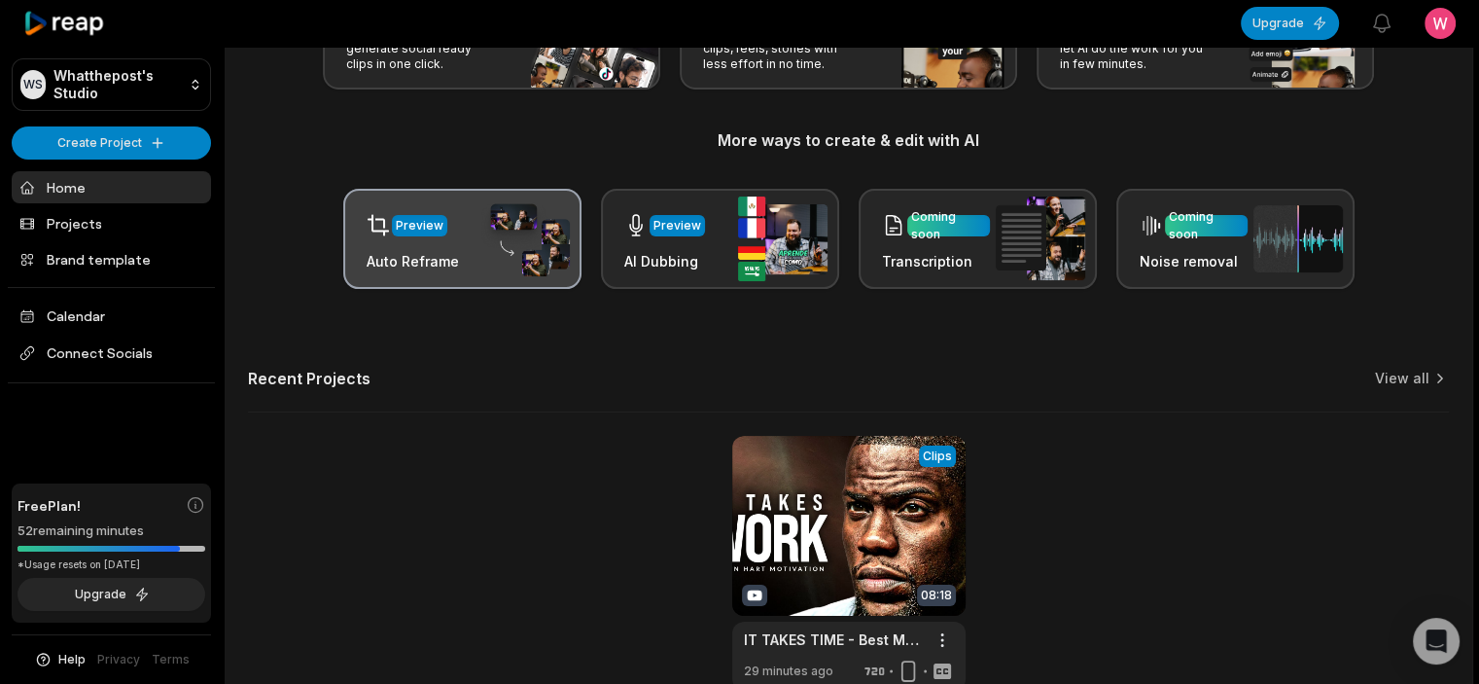
scroll to position [286, 0]
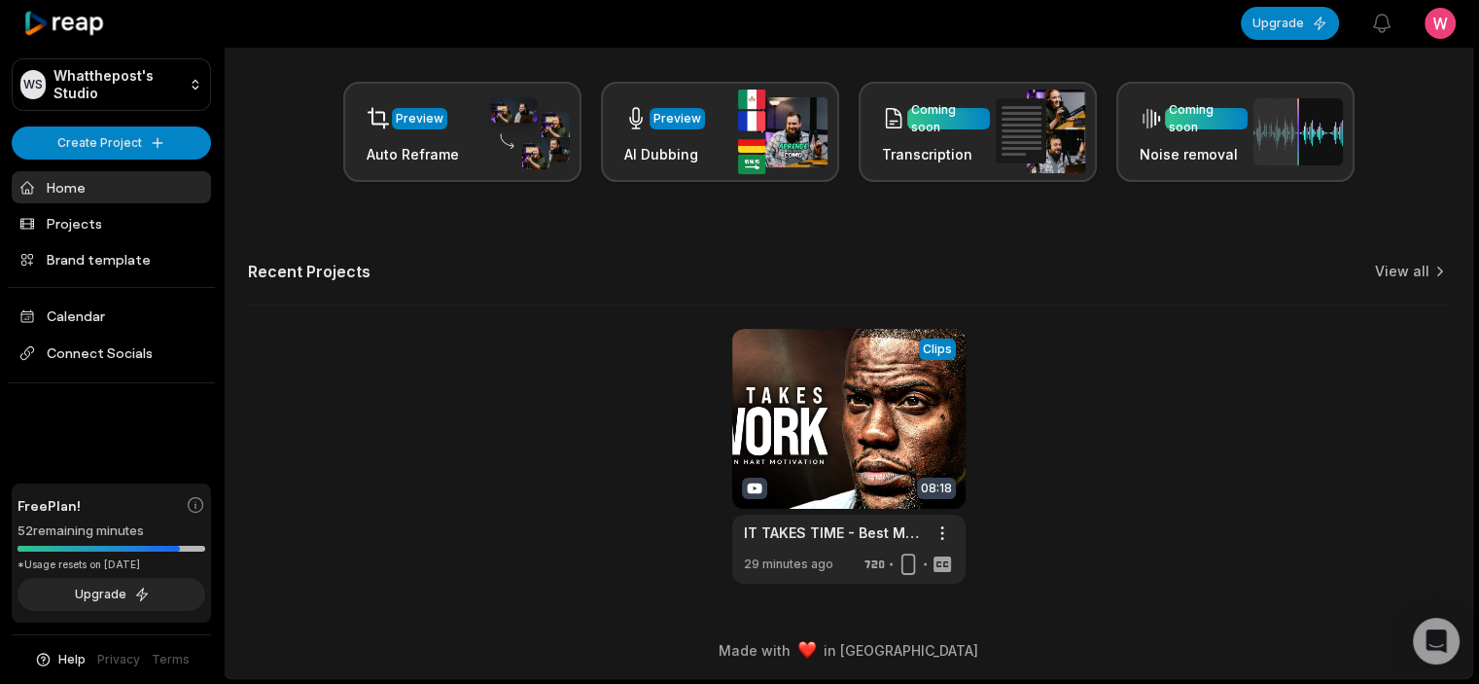
click at [629, 248] on div "Let's Get Started! Generate Clips From long videos generate social ready clips …" at bounding box center [849, 191] width 1248 height 786
